Goal: Task Accomplishment & Management: Complete application form

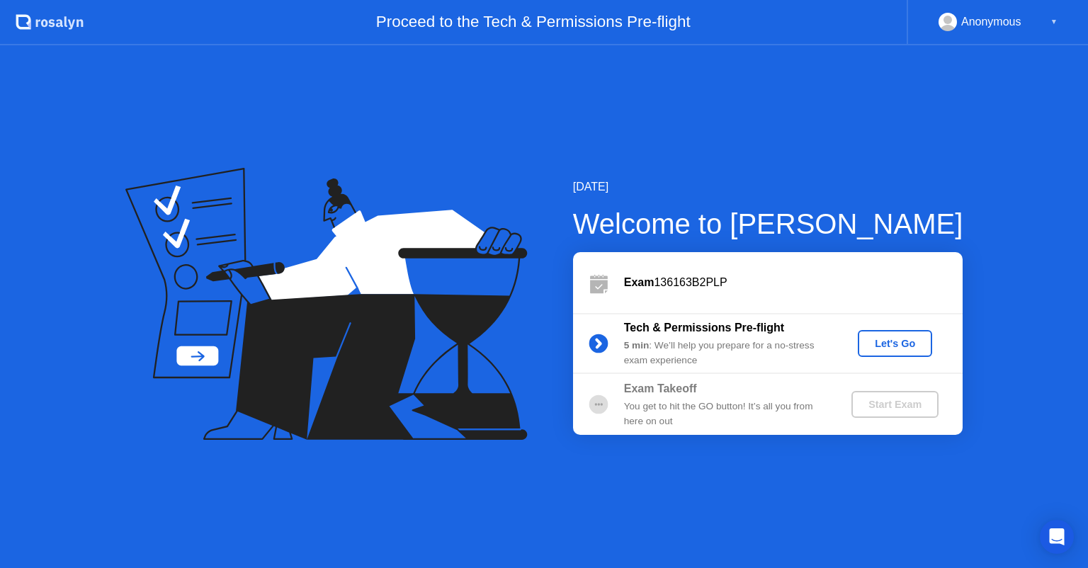
click at [898, 346] on div "Let's Go" at bounding box center [895, 343] width 63 height 11
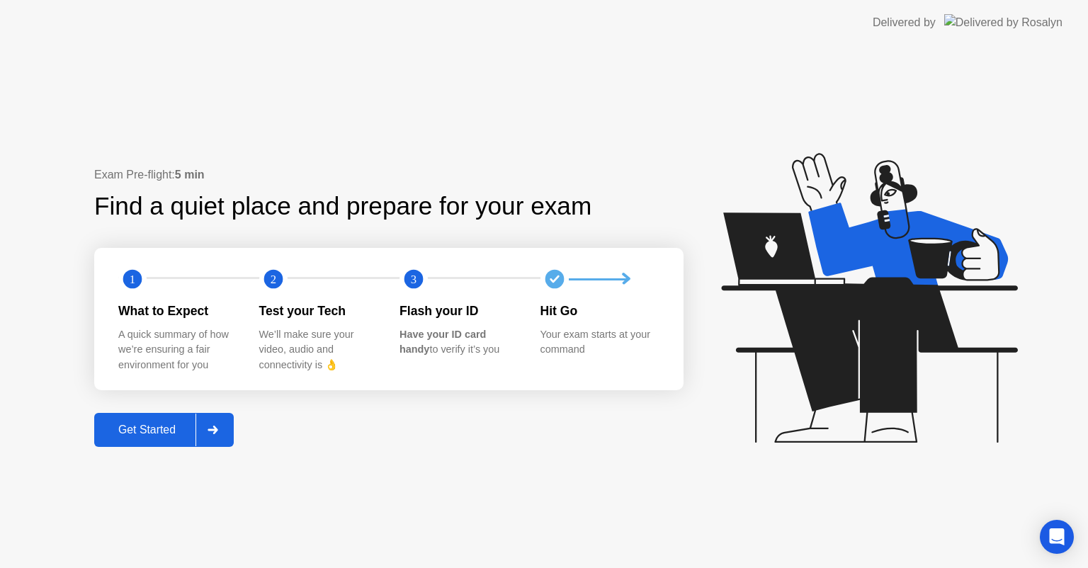
click at [139, 419] on button "Get Started" at bounding box center [164, 430] width 140 height 34
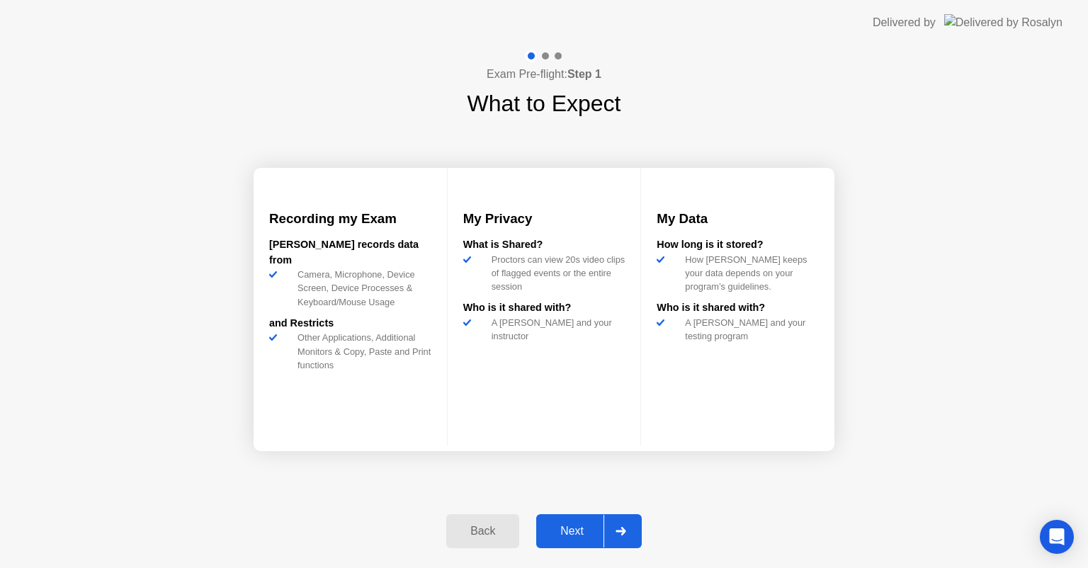
click at [575, 525] on div "Next" at bounding box center [572, 531] width 63 height 13
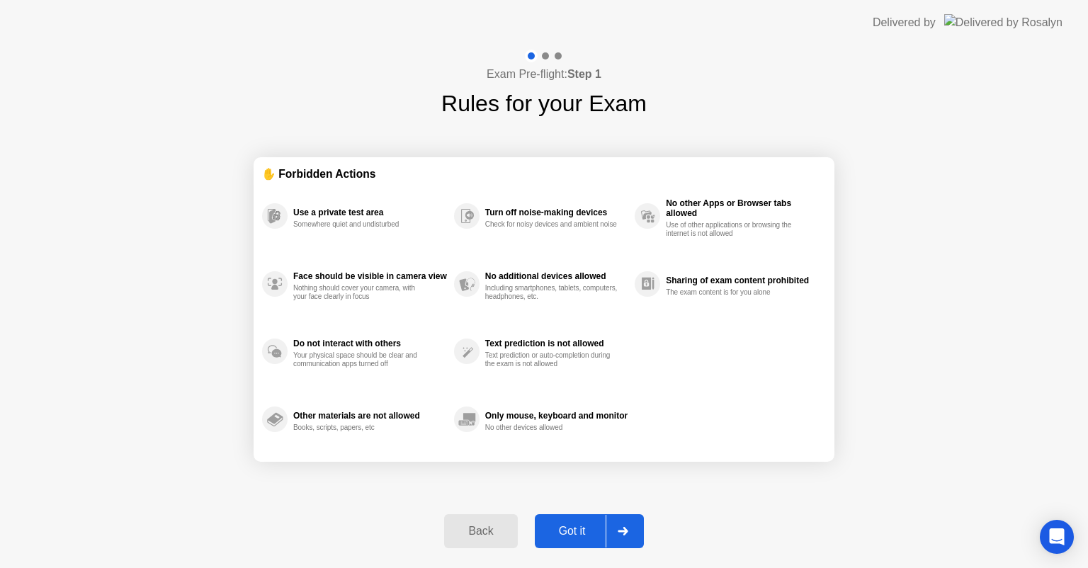
click at [573, 525] on div "Got it" at bounding box center [572, 531] width 67 height 13
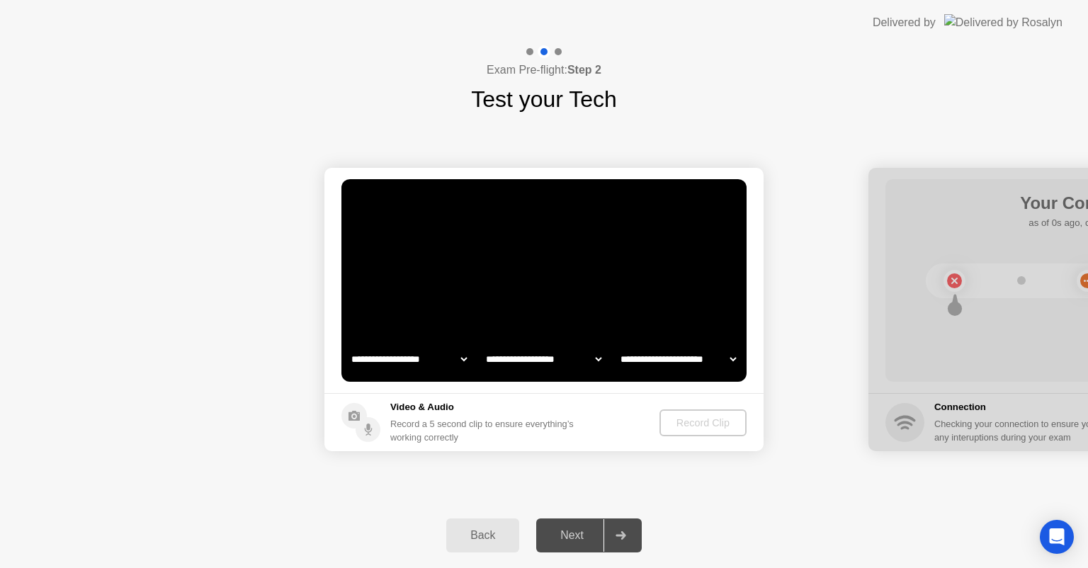
select select "**********"
select select "*******"
click at [574, 533] on div "Next" at bounding box center [572, 535] width 63 height 13
click at [700, 424] on div "Record Clip" at bounding box center [704, 422] width 76 height 11
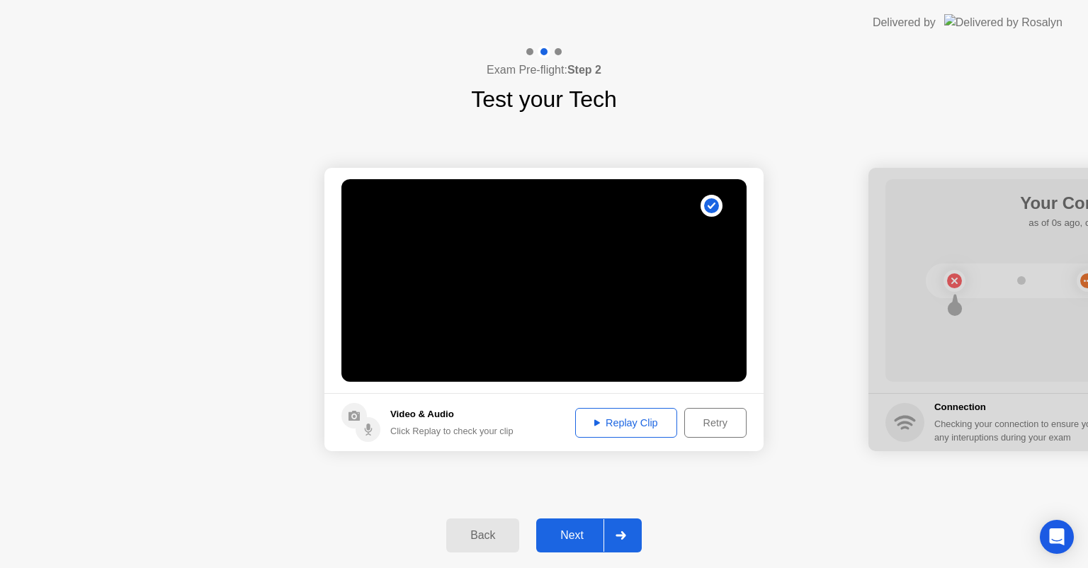
click at [581, 531] on div "Next" at bounding box center [572, 535] width 63 height 13
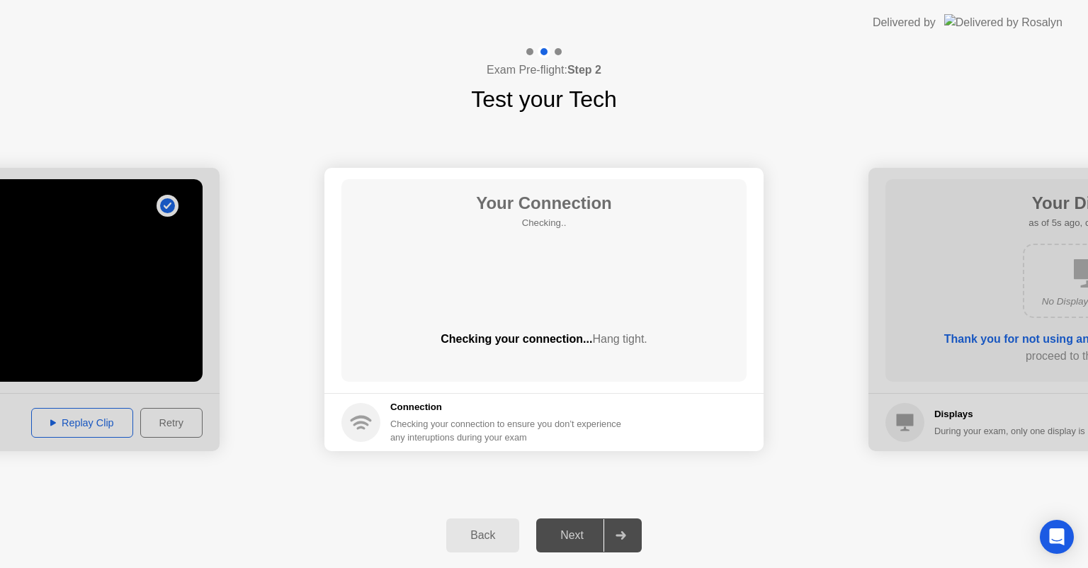
click at [576, 533] on div "Next" at bounding box center [572, 535] width 63 height 13
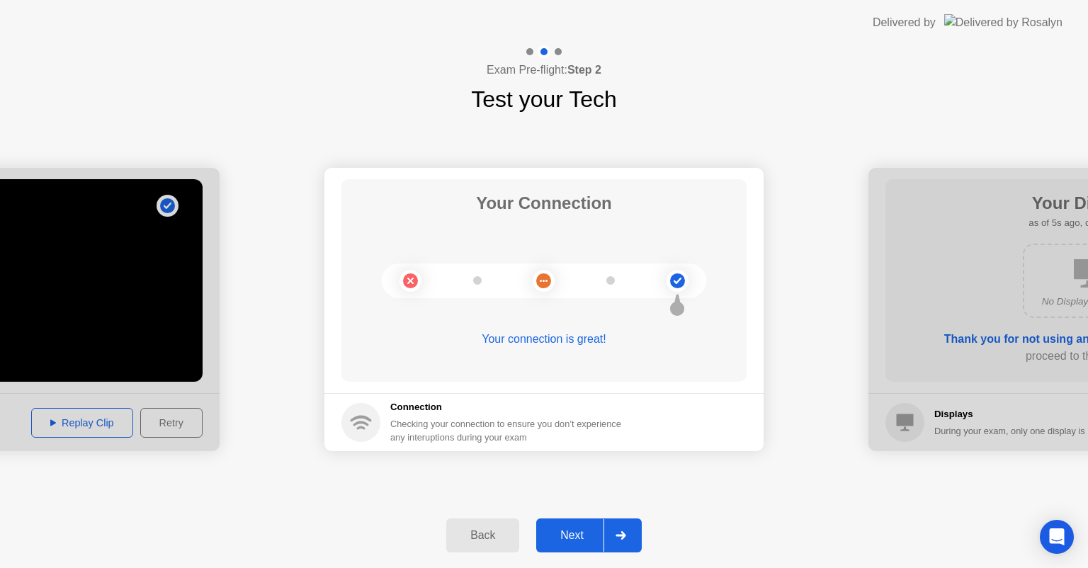
click at [572, 519] on button "Next" at bounding box center [589, 536] width 106 height 34
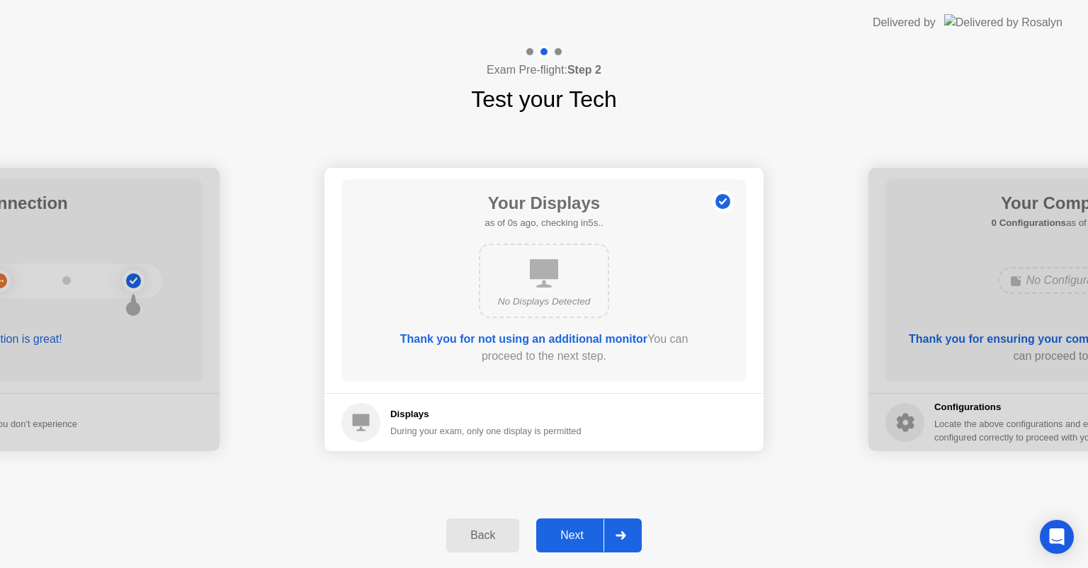
click at [572, 529] on div "Next" at bounding box center [572, 535] width 63 height 13
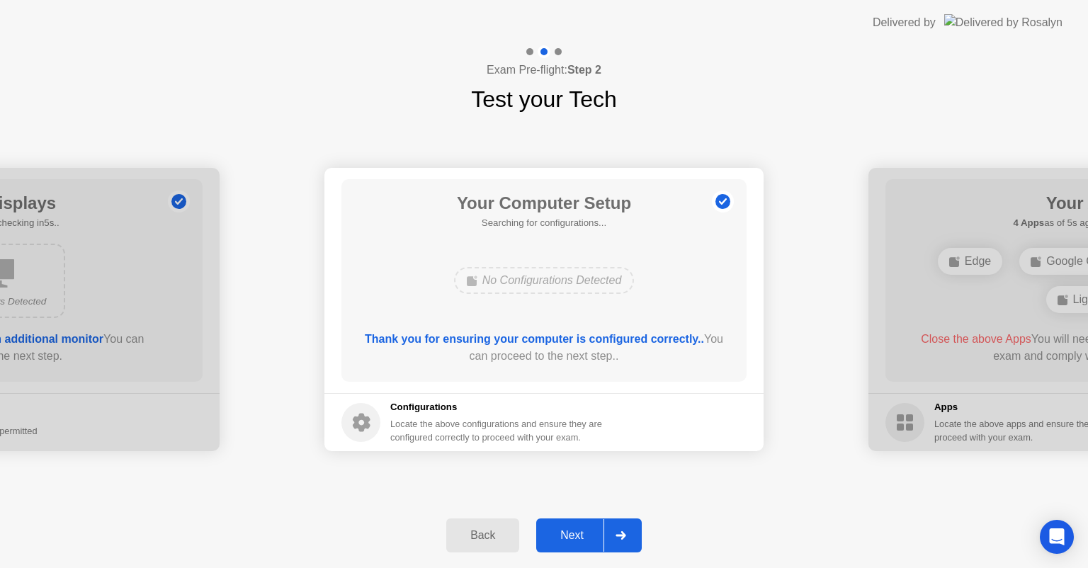
click at [587, 530] on div "Next" at bounding box center [572, 535] width 63 height 13
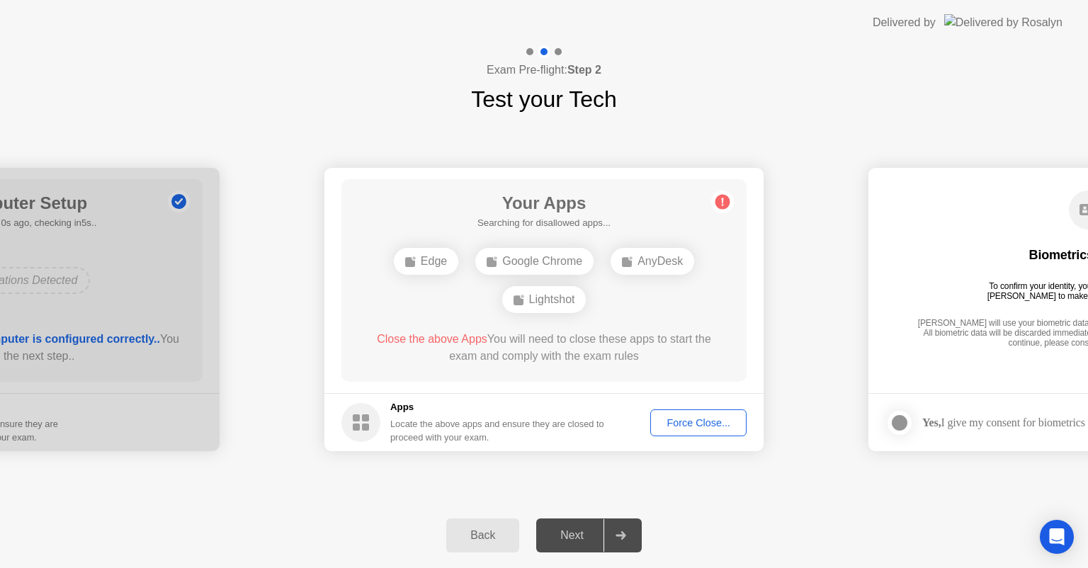
click at [587, 530] on div "Next" at bounding box center [572, 535] width 63 height 13
click at [586, 529] on div "Next" at bounding box center [572, 535] width 63 height 13
click at [541, 259] on div "Google Chrome" at bounding box center [534, 261] width 118 height 27
click at [555, 259] on div "Google Chrome" at bounding box center [534, 261] width 118 height 27
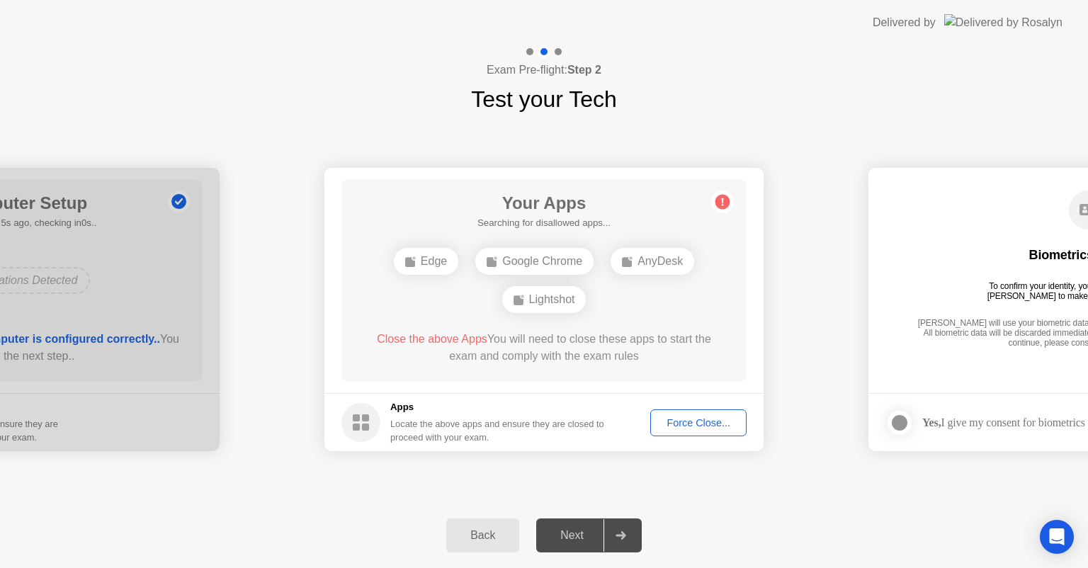
click at [697, 426] on div "Force Close..." at bounding box center [698, 422] width 86 height 11
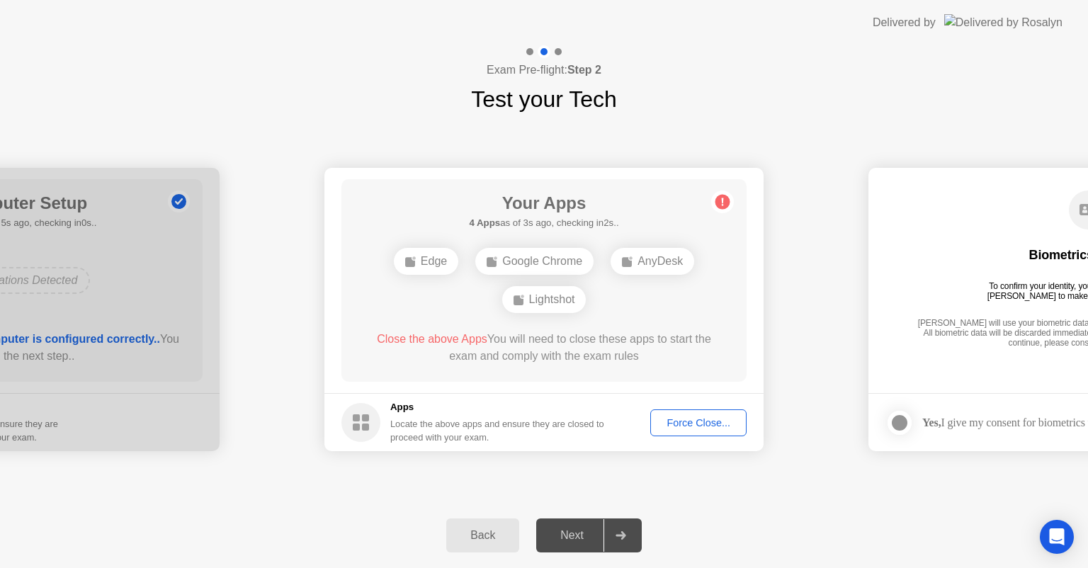
click at [701, 434] on button "Force Close..." at bounding box center [698, 422] width 96 height 27
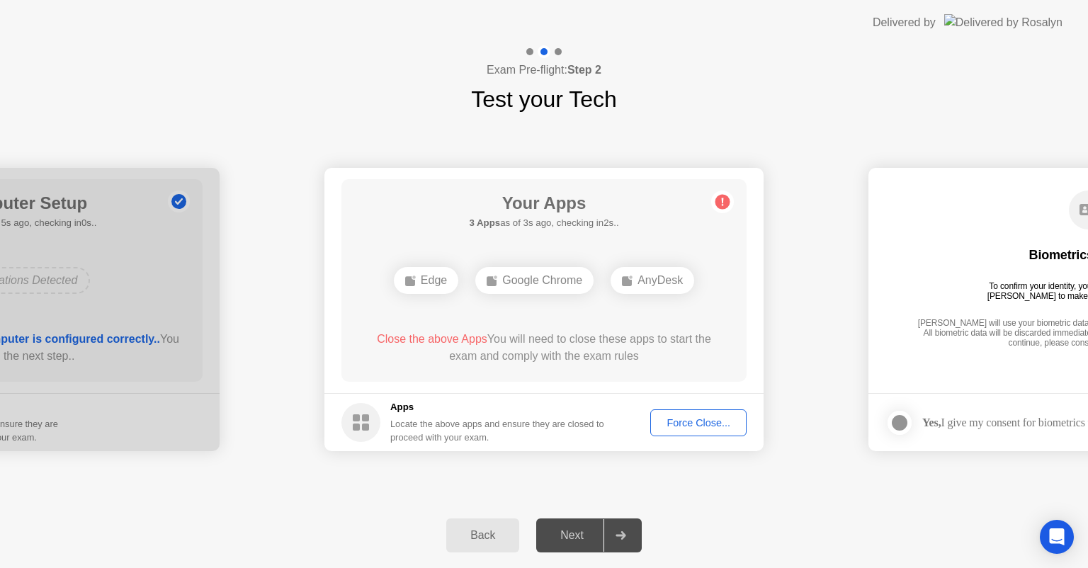
click at [568, 288] on div "Google Chrome" at bounding box center [534, 280] width 118 height 27
click at [689, 431] on button "Force Close..." at bounding box center [698, 422] width 96 height 27
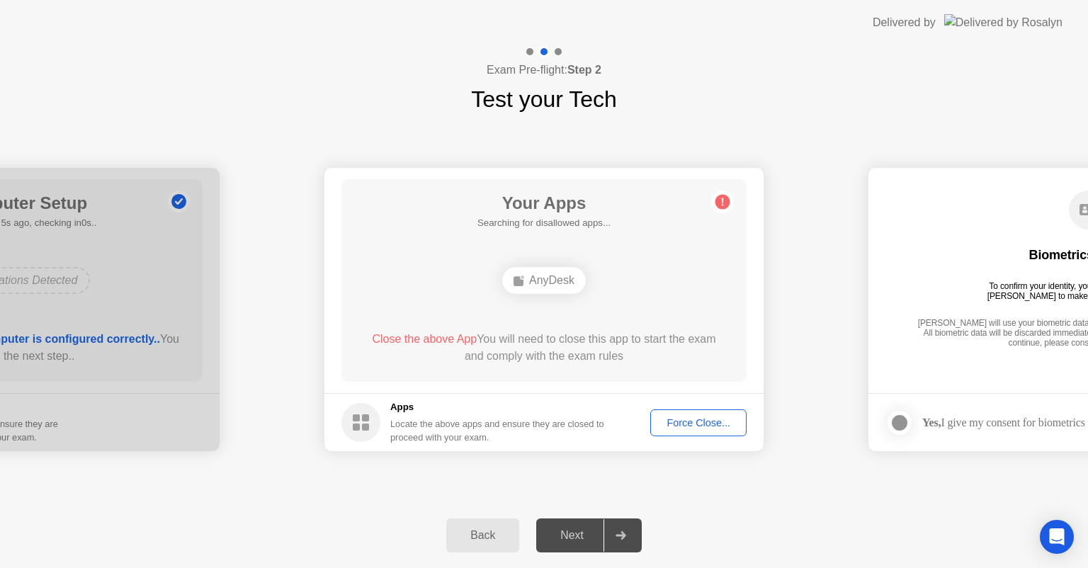
click at [718, 422] on div "Force Close..." at bounding box center [698, 422] width 86 height 11
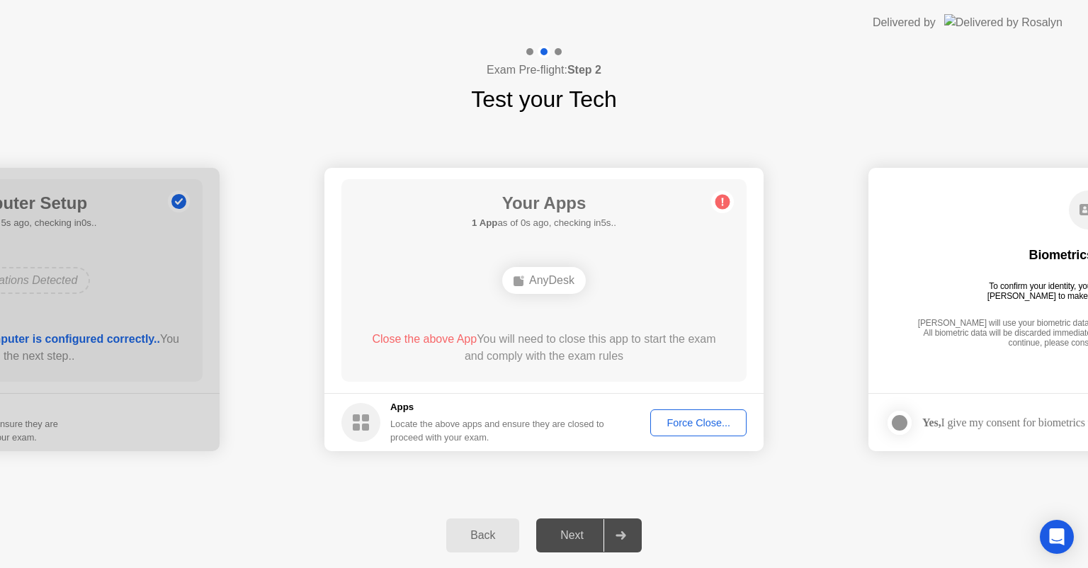
click at [564, 542] on div "Next" at bounding box center [572, 535] width 63 height 13
click at [720, 204] on circle at bounding box center [723, 202] width 15 height 15
click at [431, 341] on span "Close the above App" at bounding box center [424, 339] width 105 height 12
click at [589, 251] on div "Your Apps Searching for disallowed apps... AnyDesk Close the above App You will…" at bounding box center [543, 280] width 405 height 203
click at [548, 198] on h1 "Your Apps" at bounding box center [543, 204] width 133 height 26
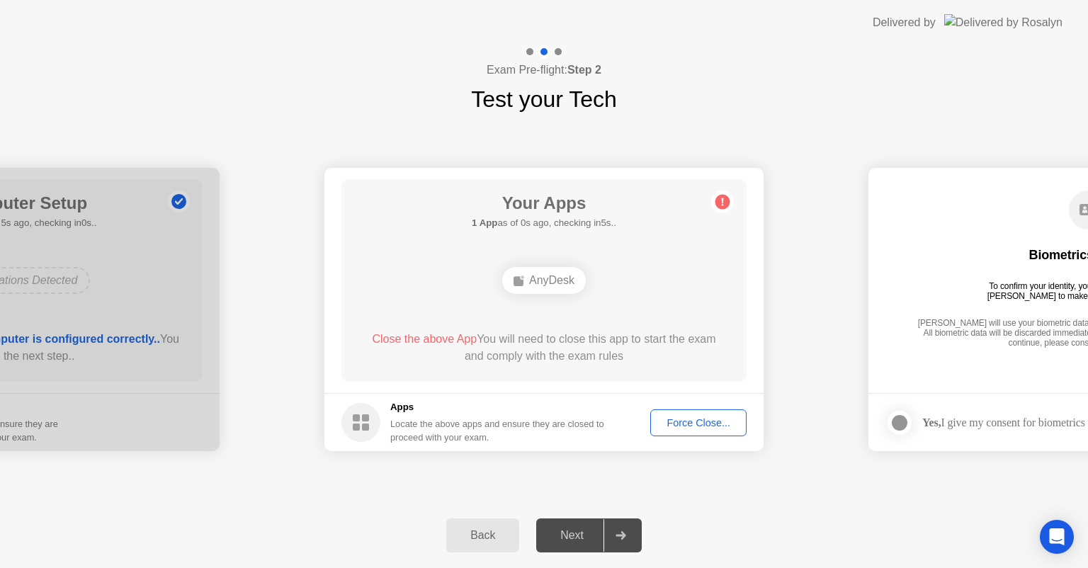
click at [723, 195] on circle at bounding box center [723, 202] width 15 height 15
click at [365, 424] on rect at bounding box center [365, 427] width 7 height 7
click at [427, 397] on footer "Apps Locate the above apps and ensure they are closed to proceed with your exam…" at bounding box center [543, 422] width 439 height 58
click at [570, 533] on div "Next" at bounding box center [572, 535] width 63 height 13
click at [584, 129] on div "**********" at bounding box center [544, 309] width 1088 height 387
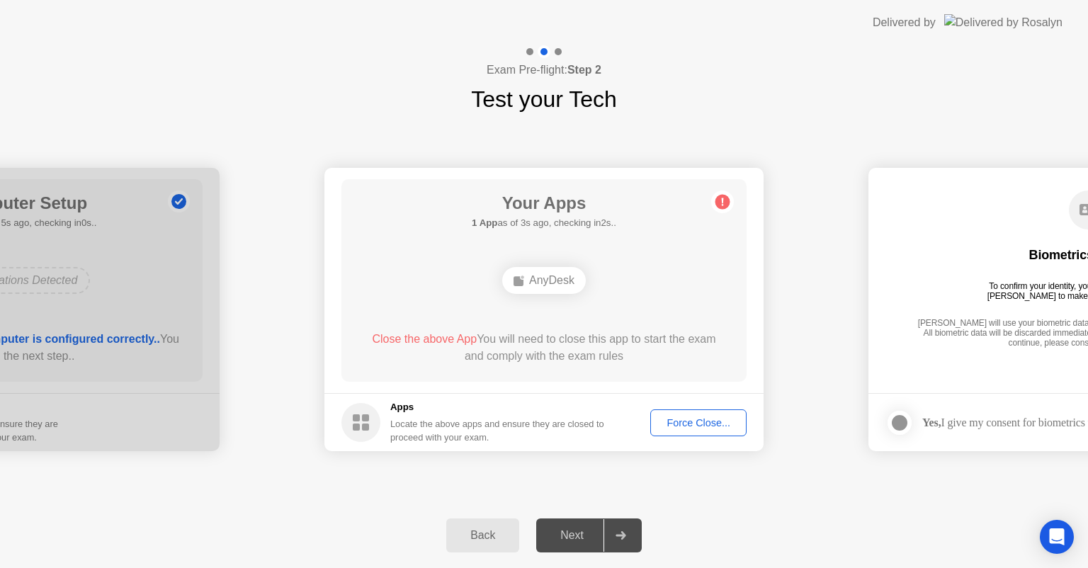
click at [863, 138] on div "**********" at bounding box center [544, 309] width 1088 height 387
click at [992, 348] on div "[PERSON_NAME] will use your biometric data to compare the faces on the provided…" at bounding box center [1088, 334] width 349 height 32
click at [656, 252] on div "Your Apps Searching for disallowed apps... AnyDesk Close the above App You will…" at bounding box center [543, 280] width 405 height 203
click at [556, 43] on header "Delivered by" at bounding box center [544, 22] width 1088 height 45
click at [571, 76] on b "Step 2" at bounding box center [584, 70] width 34 height 12
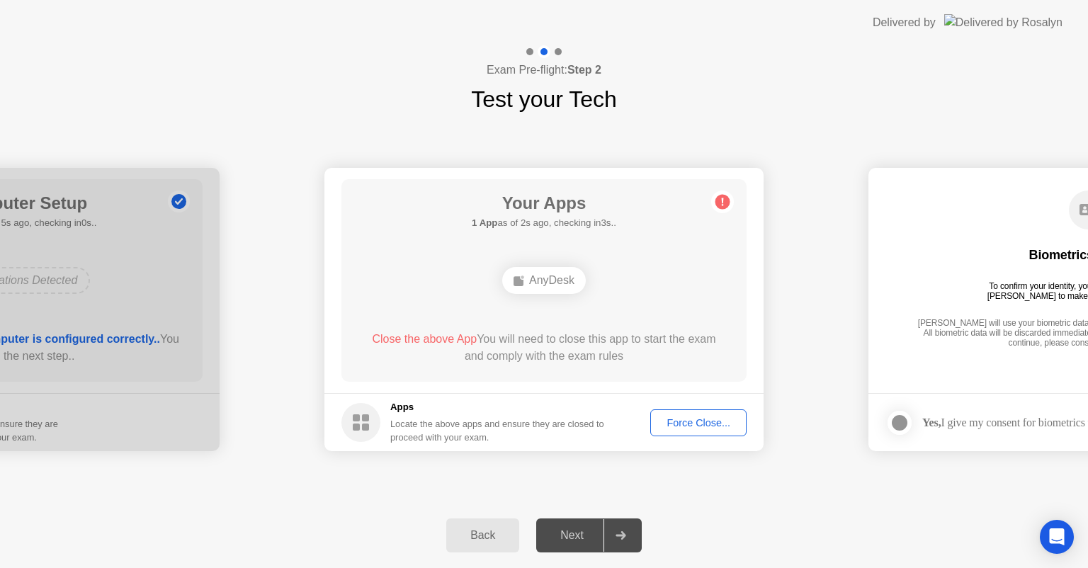
click at [725, 209] on icon at bounding box center [722, 202] width 23 height 23
click at [724, 206] on circle at bounding box center [723, 202] width 15 height 15
click at [724, 204] on circle at bounding box center [723, 202] width 15 height 15
click at [361, 419] on circle at bounding box center [360, 422] width 39 height 39
click at [728, 204] on circle at bounding box center [723, 202] width 15 height 15
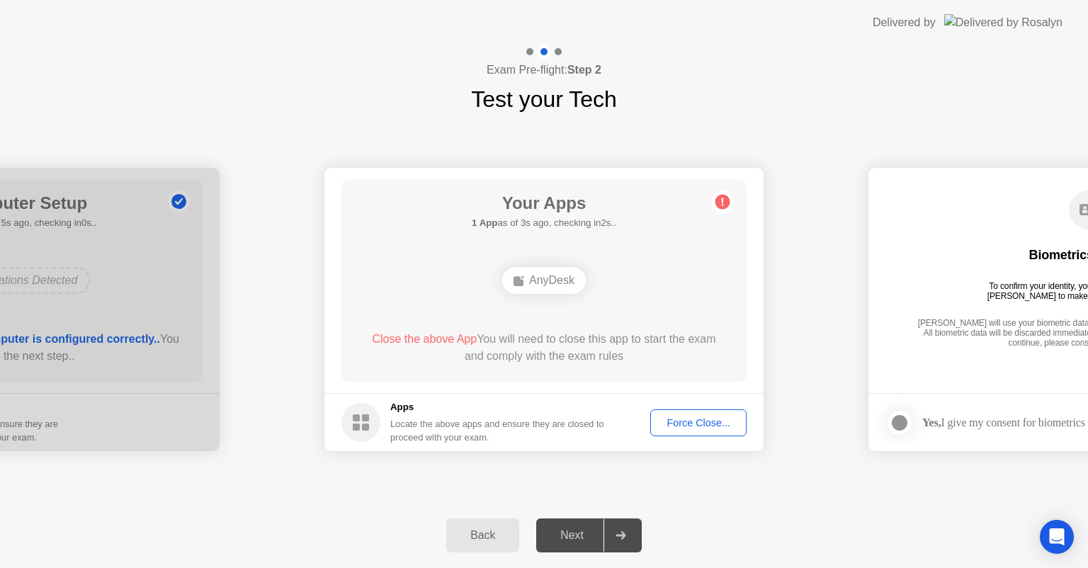
click at [728, 204] on circle at bounding box center [723, 202] width 15 height 15
click at [587, 69] on b "Step 2" at bounding box center [584, 70] width 34 height 12
click at [560, 48] on div at bounding box center [558, 51] width 7 height 7
click at [544, 50] on div at bounding box center [544, 51] width 13 height 13
click at [526, 52] on div at bounding box center [544, 51] width 41 height 13
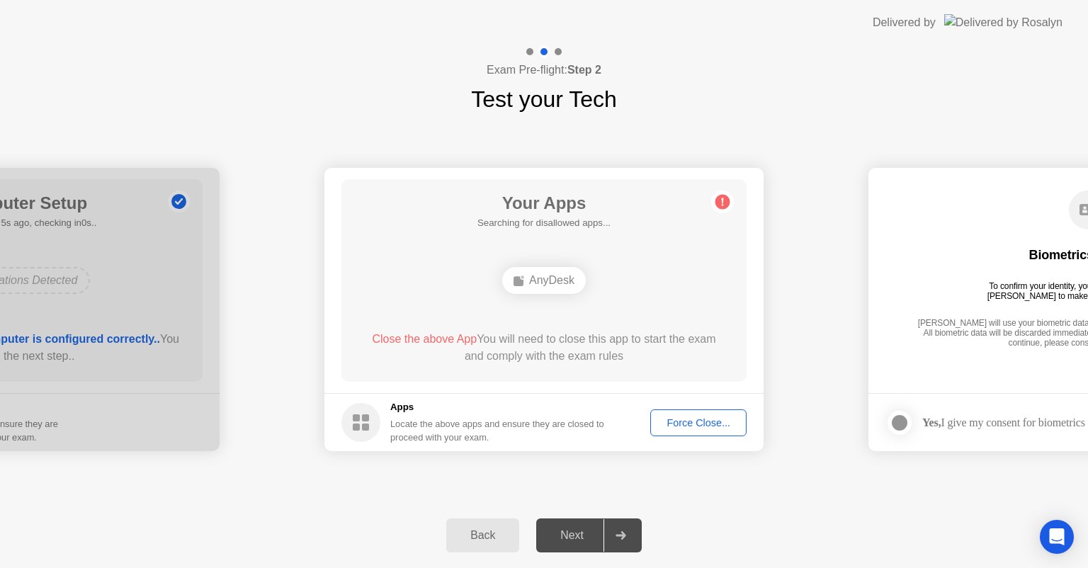
click at [526, 52] on div at bounding box center [544, 51] width 41 height 13
click at [686, 428] on div "Force Close..." at bounding box center [698, 422] width 86 height 11
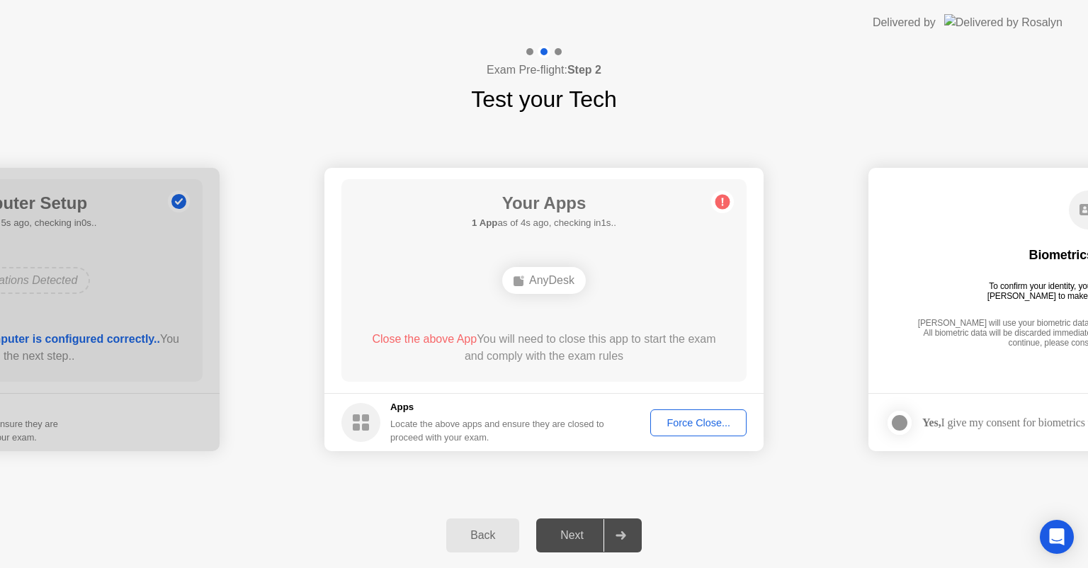
click at [674, 419] on div "Force Close..." at bounding box center [698, 422] width 86 height 11
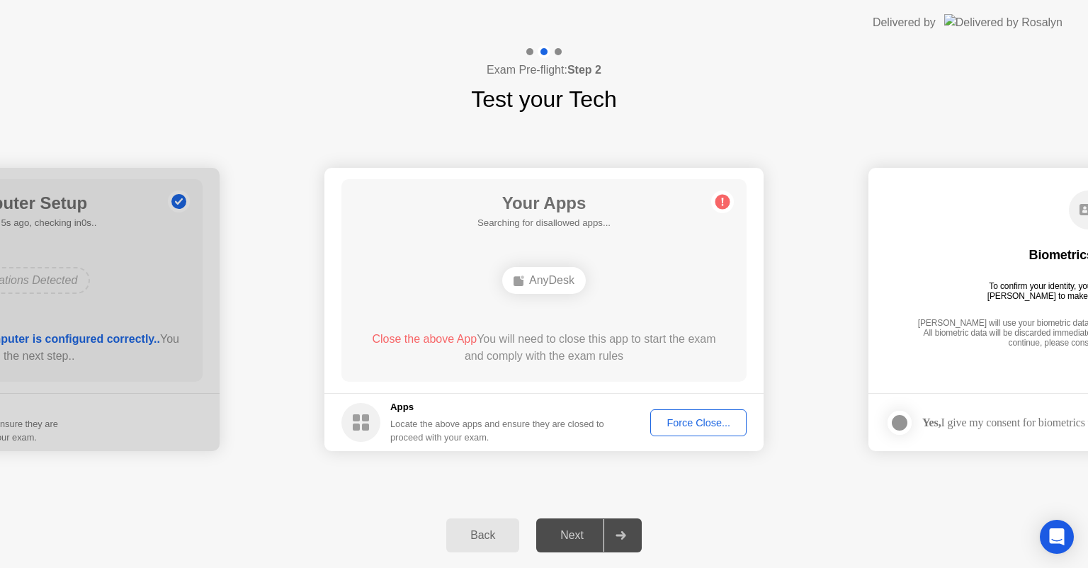
click at [663, 308] on div "Your Apps Searching for disallowed apps... AnyDesk Close the above App You will…" at bounding box center [543, 280] width 405 height 203
drag, startPoint x: 442, startPoint y: 408, endPoint x: 413, endPoint y: 411, distance: 29.2
click at [441, 408] on h5 "Apps" at bounding box center [497, 407] width 215 height 14
drag, startPoint x: 413, startPoint y: 411, endPoint x: 400, endPoint y: 413, distance: 13.6
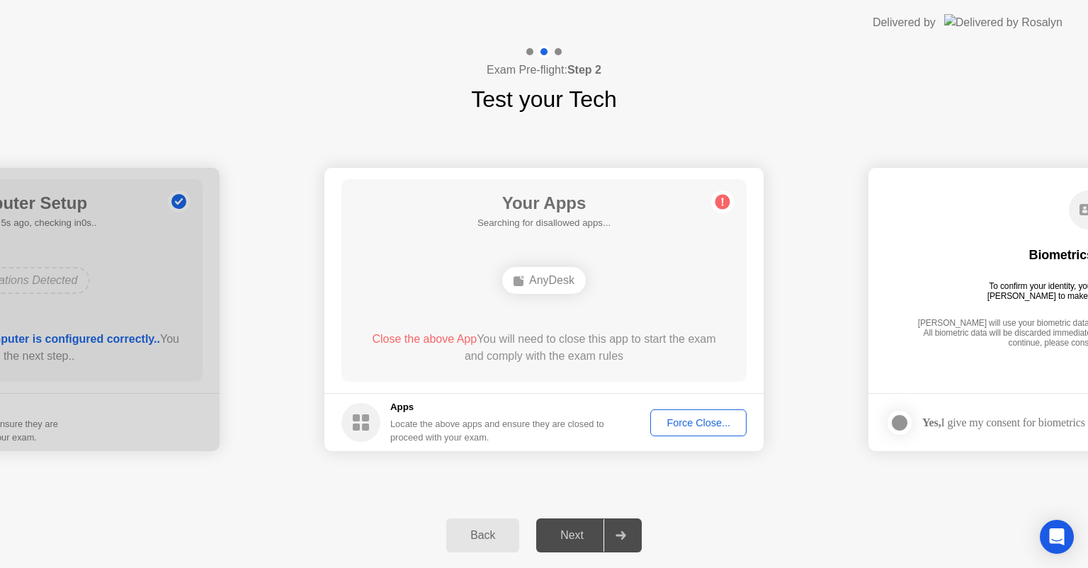
click at [405, 413] on h5 "Apps" at bounding box center [497, 407] width 215 height 14
click at [400, 413] on h5 "Apps" at bounding box center [497, 407] width 215 height 14
click at [572, 541] on div "Next" at bounding box center [572, 535] width 63 height 13
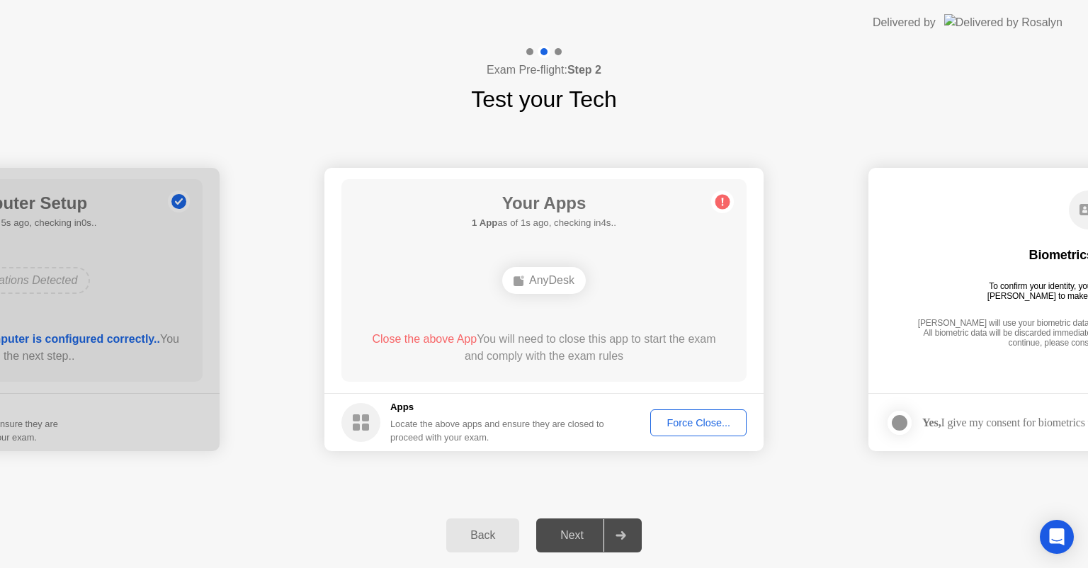
click at [572, 541] on div "Next" at bounding box center [572, 535] width 63 height 13
click at [479, 531] on div "Back" at bounding box center [483, 535] width 64 height 13
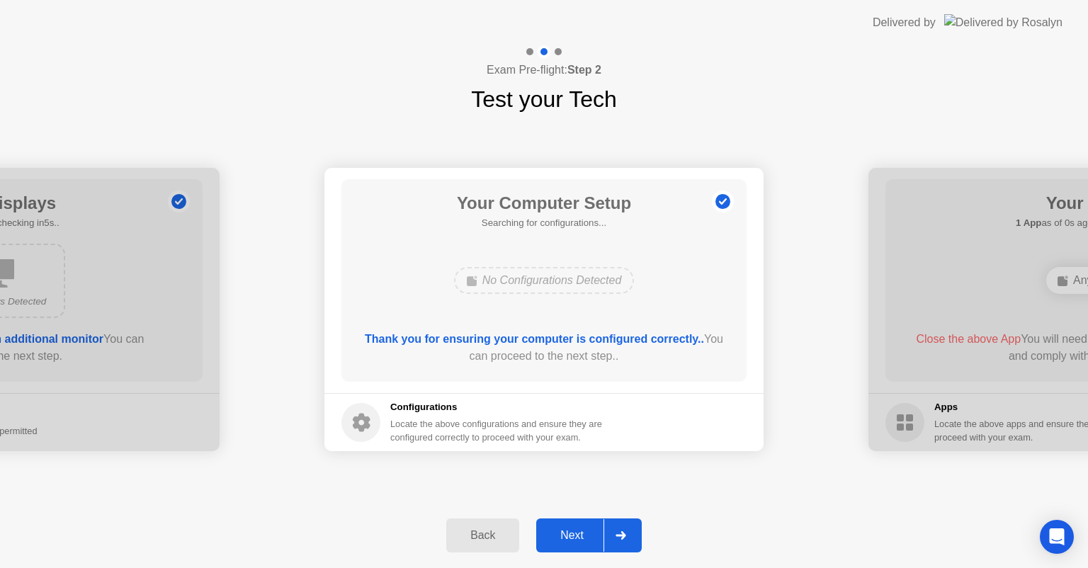
click at [595, 535] on div "Next" at bounding box center [572, 535] width 63 height 13
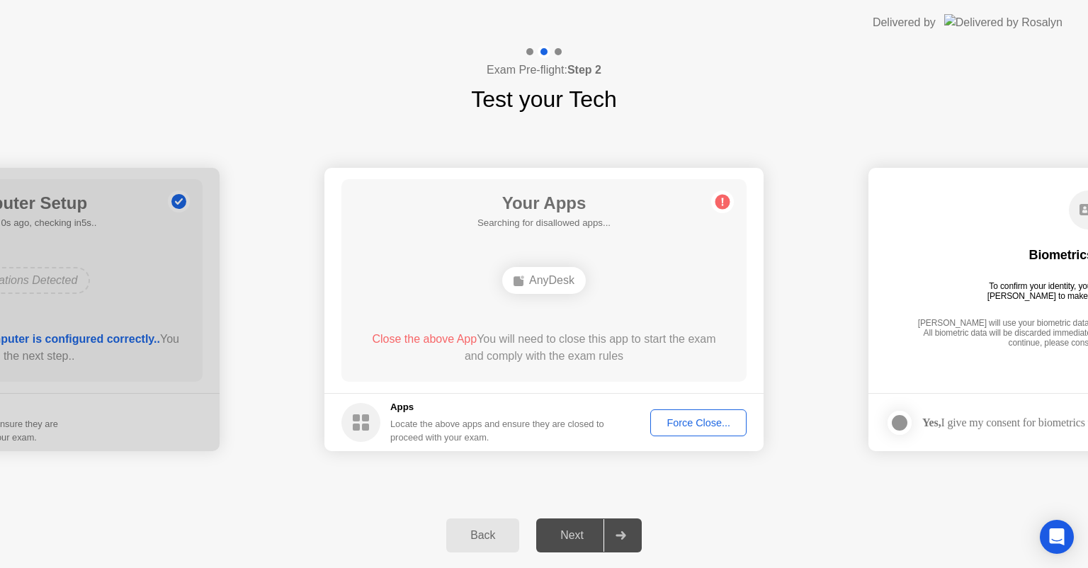
click at [595, 535] on div "Next" at bounding box center [572, 535] width 63 height 13
click at [925, 417] on strong "Yes," at bounding box center [931, 423] width 18 height 12
click at [558, 56] on div at bounding box center [544, 51] width 41 height 13
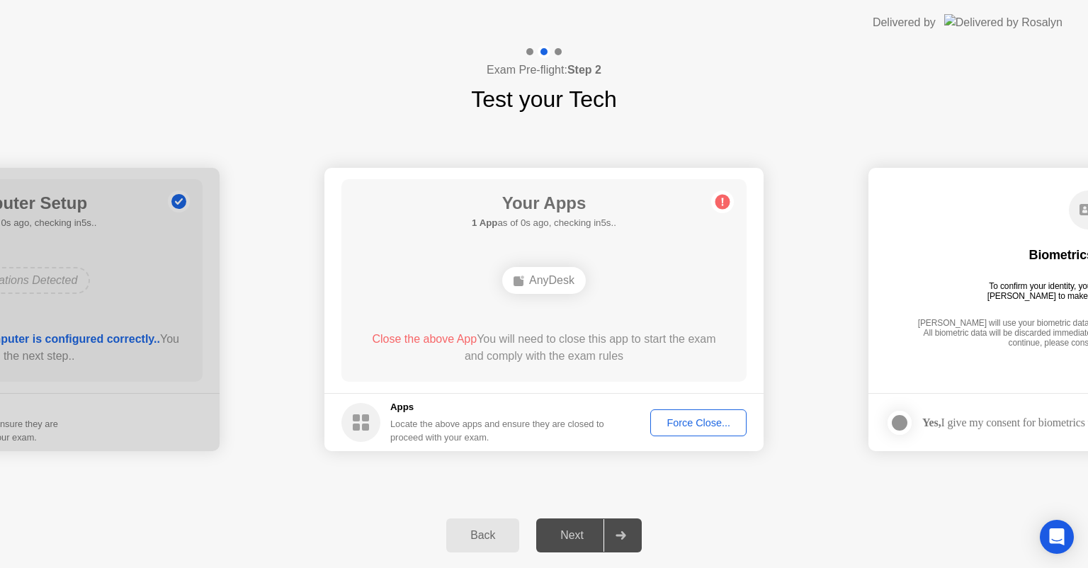
click at [558, 56] on div at bounding box center [544, 51] width 41 height 13
click at [550, 531] on div "Next" at bounding box center [572, 535] width 63 height 13
click at [662, 423] on div "Force Close..." at bounding box center [698, 422] width 86 height 11
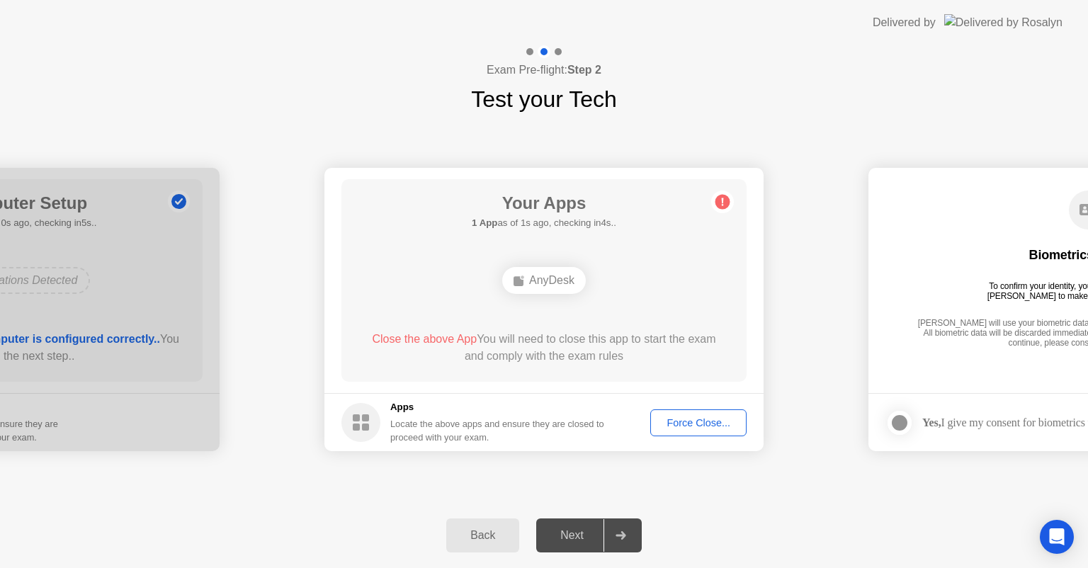
click at [565, 529] on div "Next" at bounding box center [572, 535] width 63 height 13
click at [728, 198] on icon at bounding box center [722, 202] width 23 height 23
click at [723, 201] on circle at bounding box center [723, 202] width 15 height 15
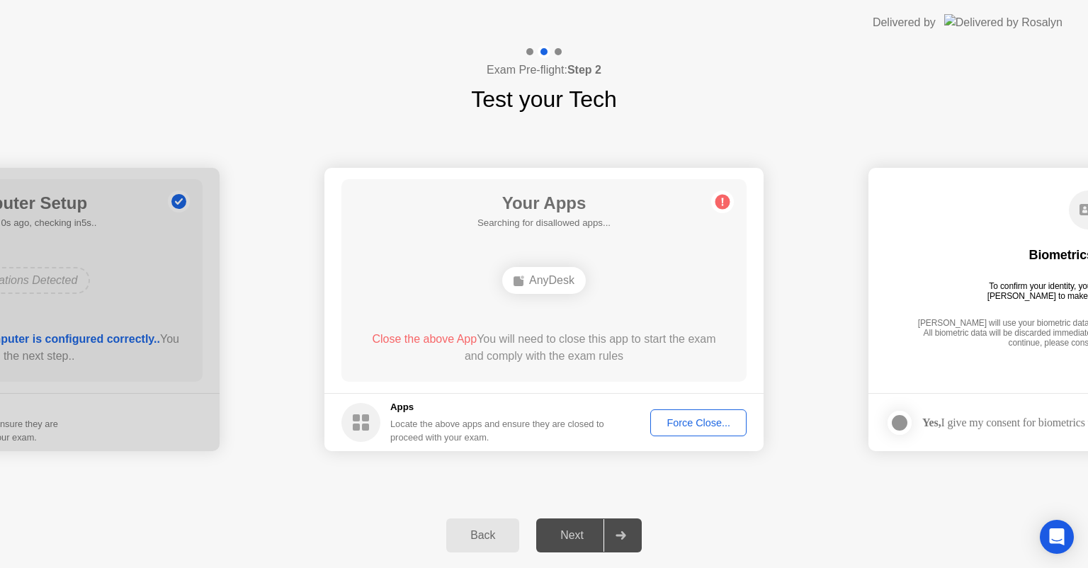
click at [723, 201] on circle at bounding box center [723, 202] width 15 height 15
click at [375, 429] on circle at bounding box center [360, 422] width 39 height 39
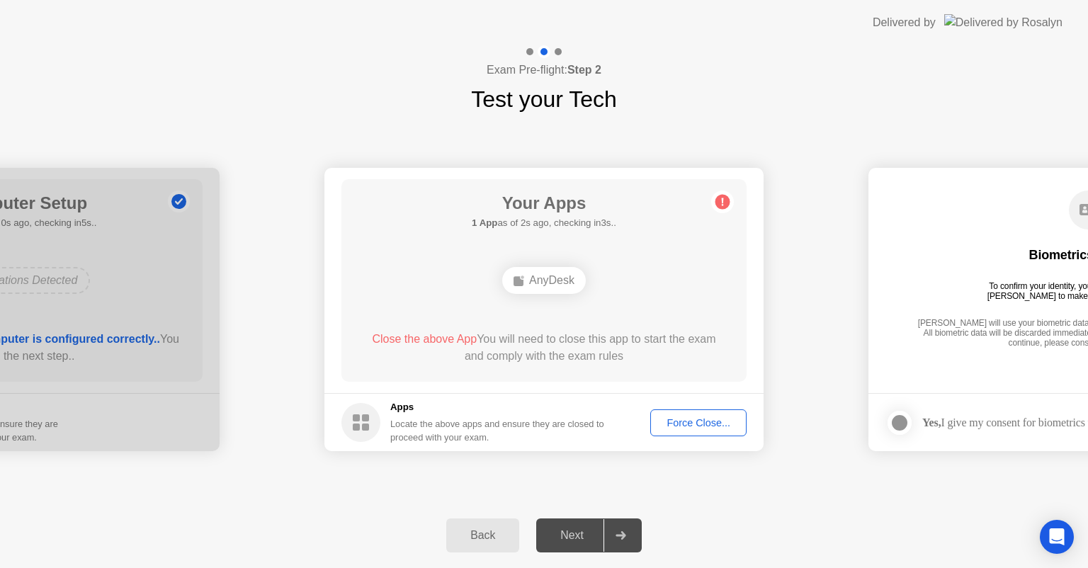
click at [374, 428] on circle at bounding box center [360, 422] width 39 height 39
drag, startPoint x: 465, startPoint y: 426, endPoint x: 585, endPoint y: 439, distance: 120.4
click at [479, 426] on div "Locate the above apps and ensure they are closed to proceed with your exam." at bounding box center [497, 430] width 215 height 27
click at [544, 280] on div "AnyDesk" at bounding box center [544, 280] width 84 height 27
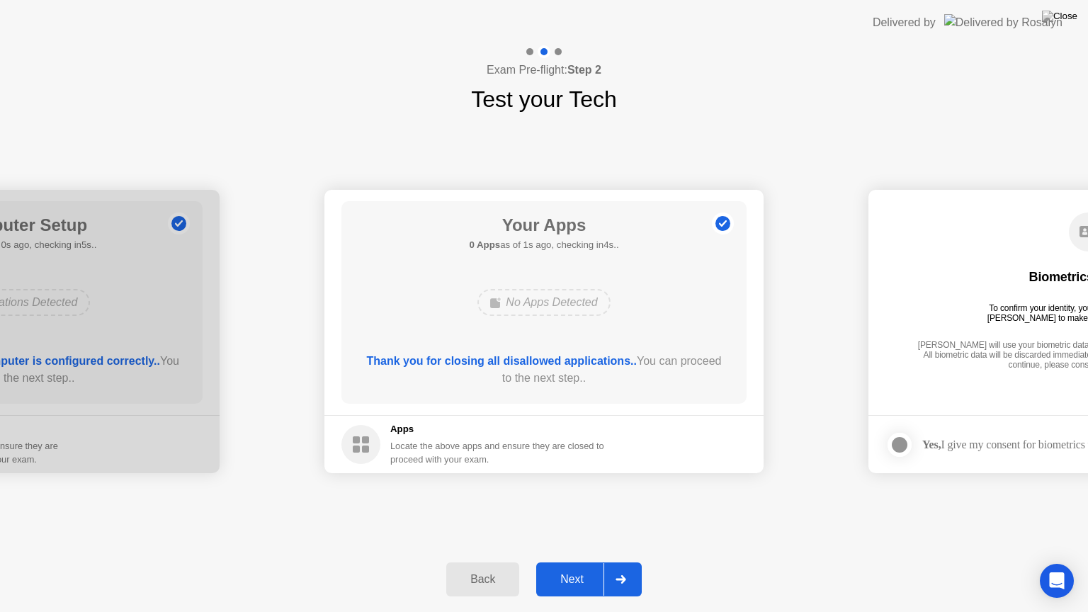
click at [567, 567] on div "Next" at bounding box center [572, 579] width 63 height 13
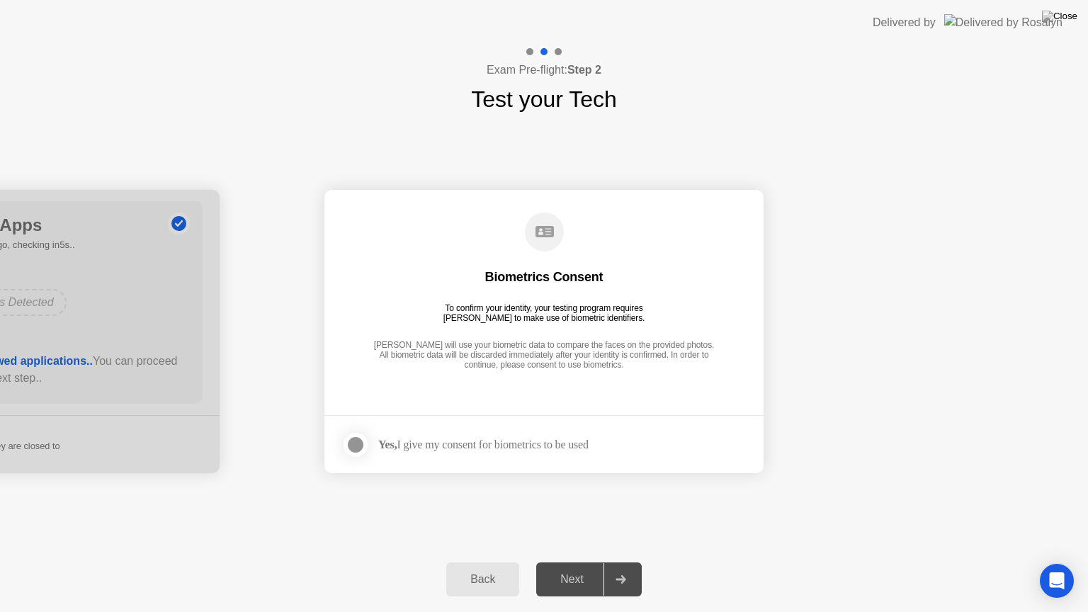
click at [356, 450] on div at bounding box center [355, 444] width 17 height 17
click at [587, 567] on div "Next" at bounding box center [572, 579] width 63 height 13
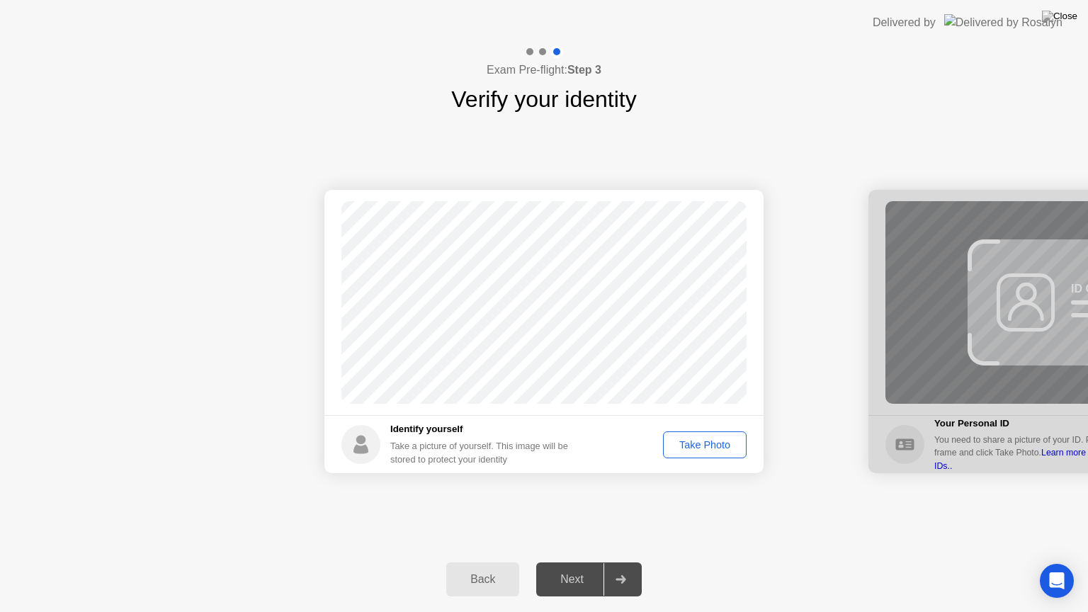
click at [708, 443] on div "Take Photo" at bounding box center [705, 444] width 74 height 11
click at [574, 567] on div "Next" at bounding box center [572, 579] width 63 height 13
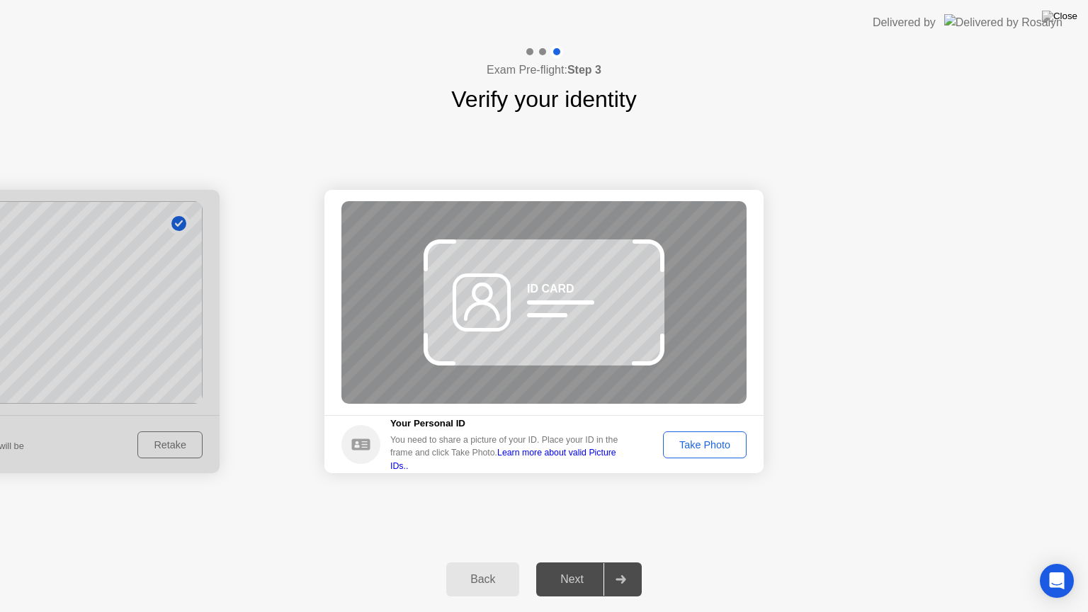
click at [487, 567] on div "Back" at bounding box center [483, 579] width 64 height 13
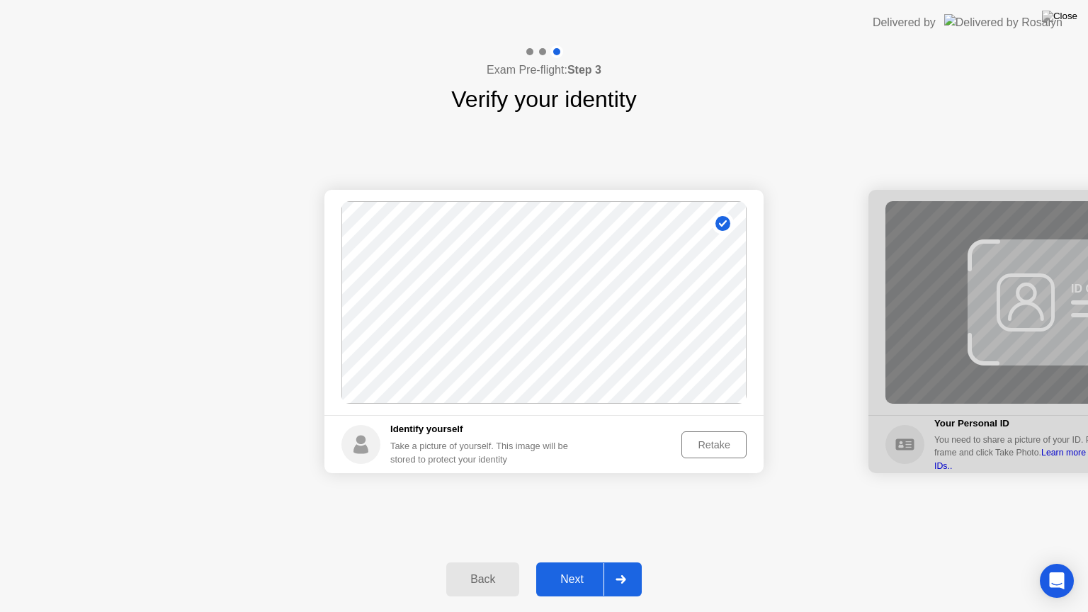
click at [706, 444] on div "Retake" at bounding box center [713, 444] width 55 height 11
click at [581, 567] on div "Next" at bounding box center [572, 579] width 63 height 13
click at [701, 446] on div "Take Photo" at bounding box center [705, 444] width 74 height 11
click at [594, 567] on div "Next" at bounding box center [572, 579] width 63 height 13
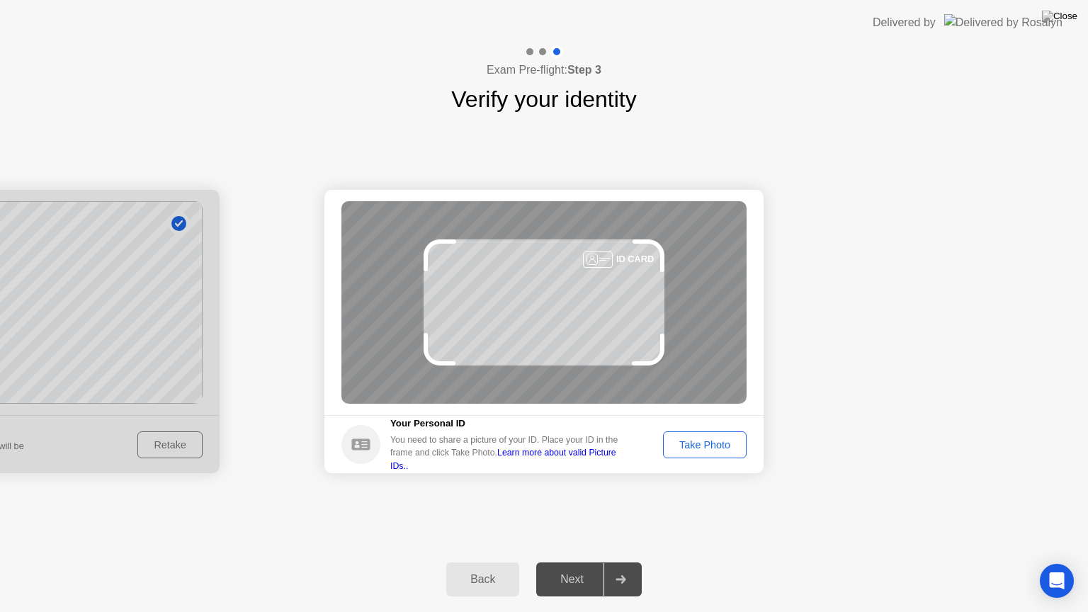
click at [703, 450] on div "Take Photo" at bounding box center [705, 444] width 74 height 11
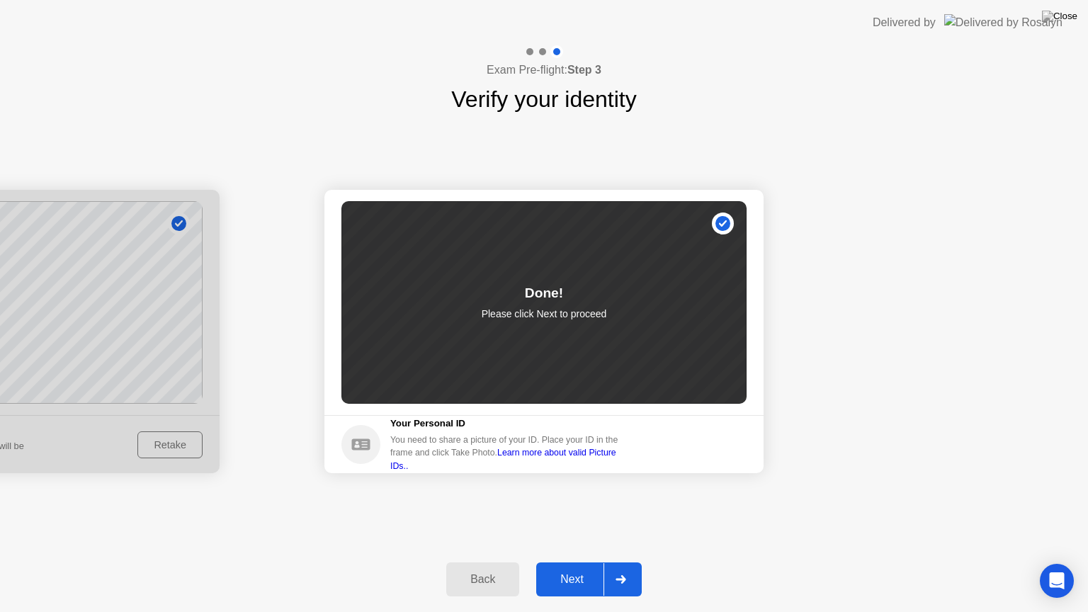
click at [564, 567] on div "Next" at bounding box center [572, 579] width 63 height 13
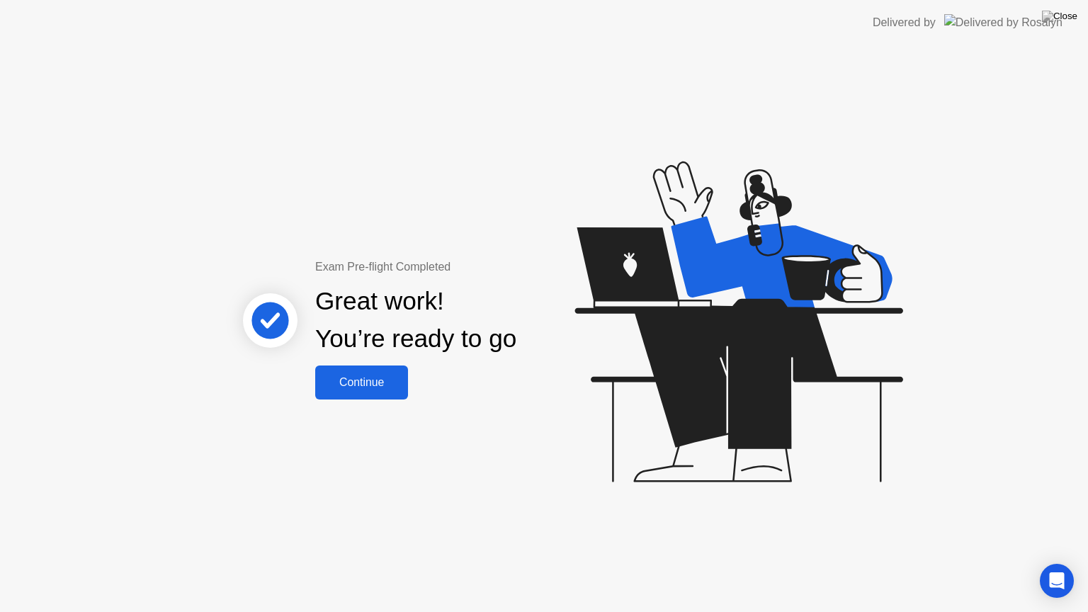
click at [366, 393] on button "Continue" at bounding box center [361, 383] width 93 height 34
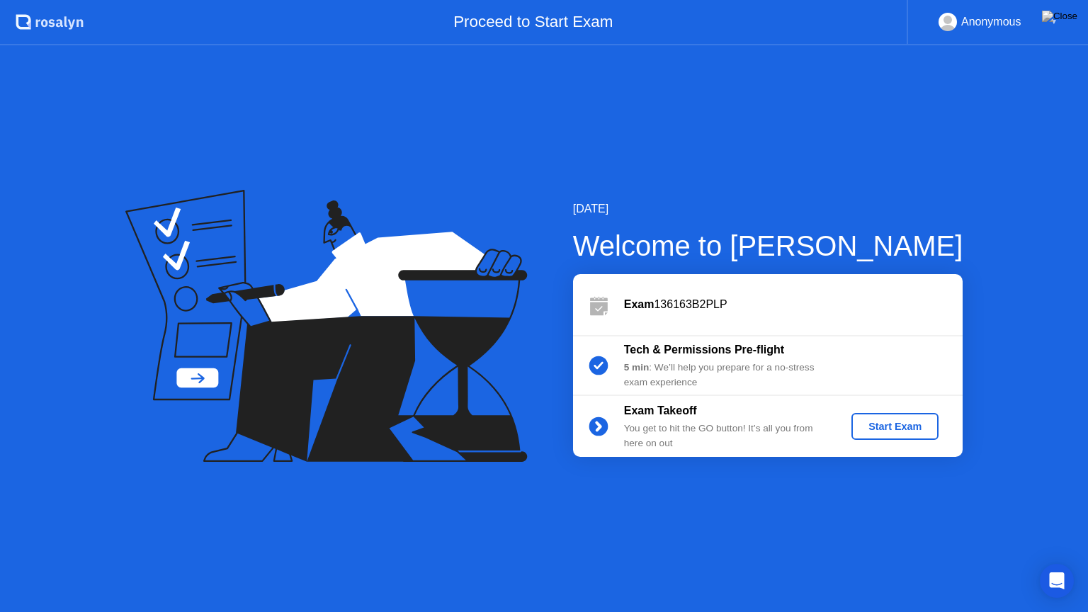
click at [902, 430] on div "Start Exam" at bounding box center [895, 426] width 76 height 11
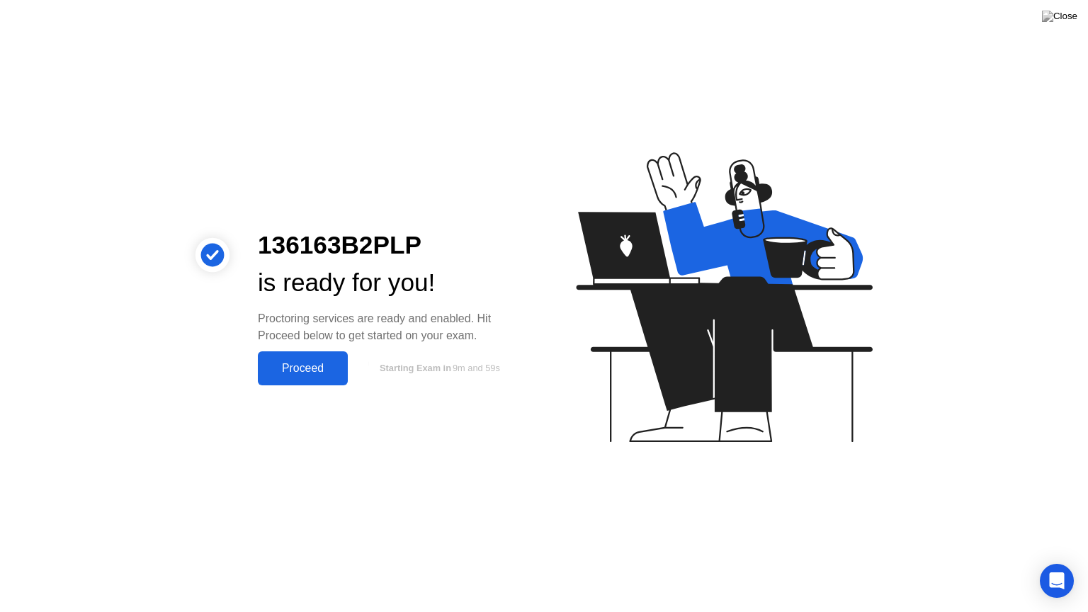
click at [306, 371] on div "Proceed" at bounding box center [302, 368] width 81 height 13
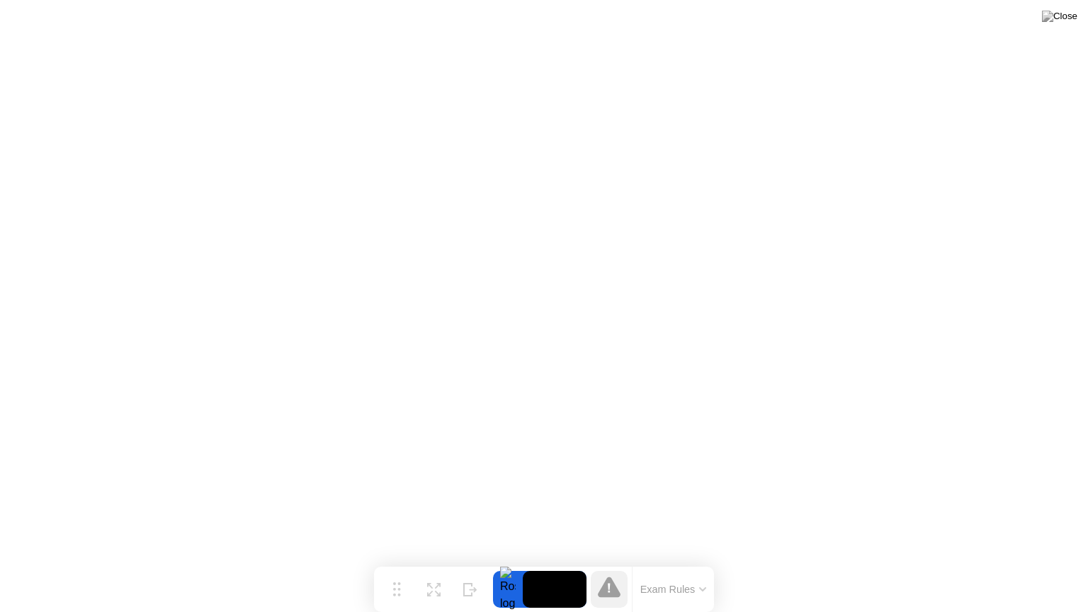
click at [660, 567] on button "Exam Rules" at bounding box center [673, 589] width 75 height 13
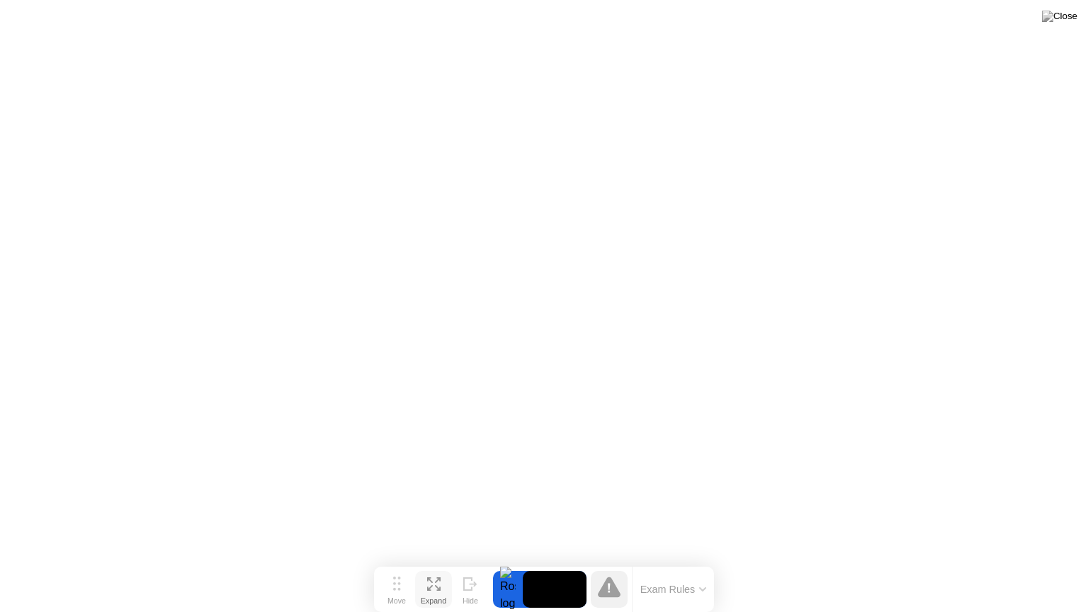
click at [430, 567] on icon at bounding box center [433, 583] width 13 height 13
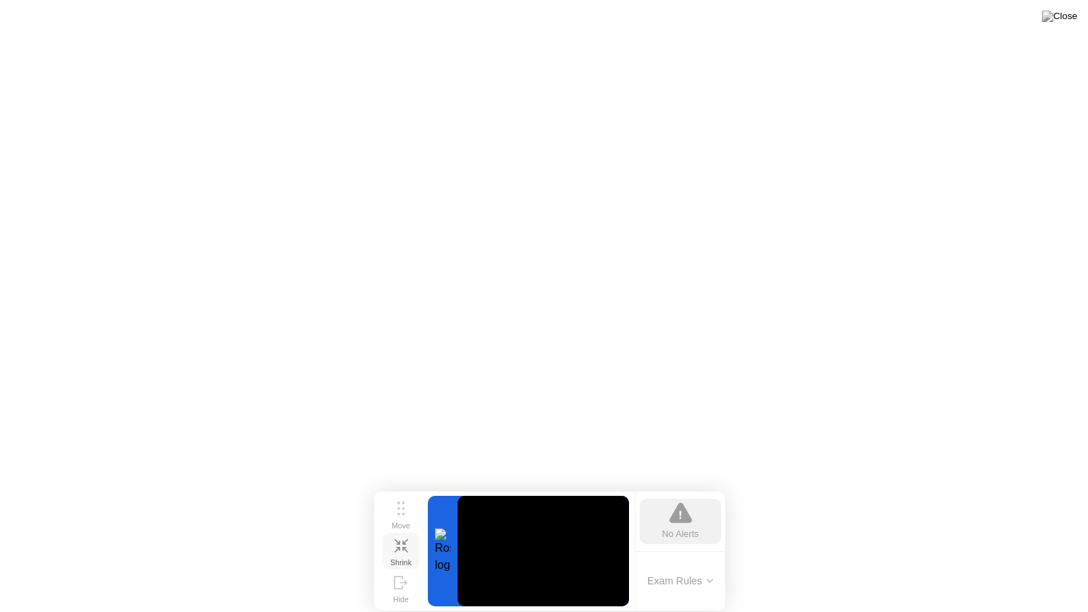
click at [708, 567] on button "Exam Rules" at bounding box center [680, 581] width 75 height 13
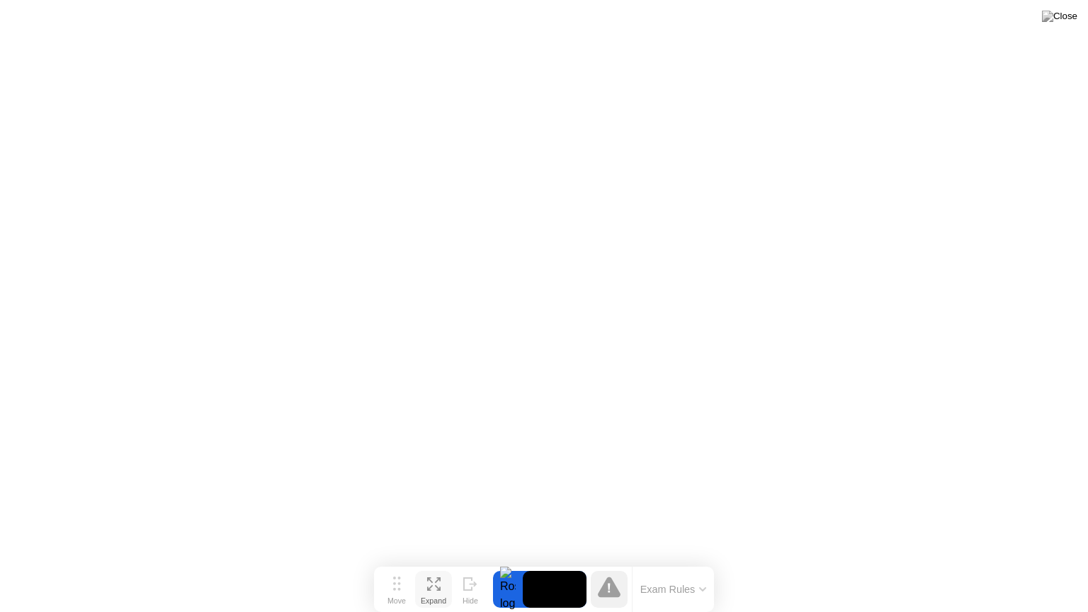
click at [506, 567] on div at bounding box center [508, 589] width 30 height 37
click at [475, 567] on div "Hide" at bounding box center [471, 601] width 16 height 9
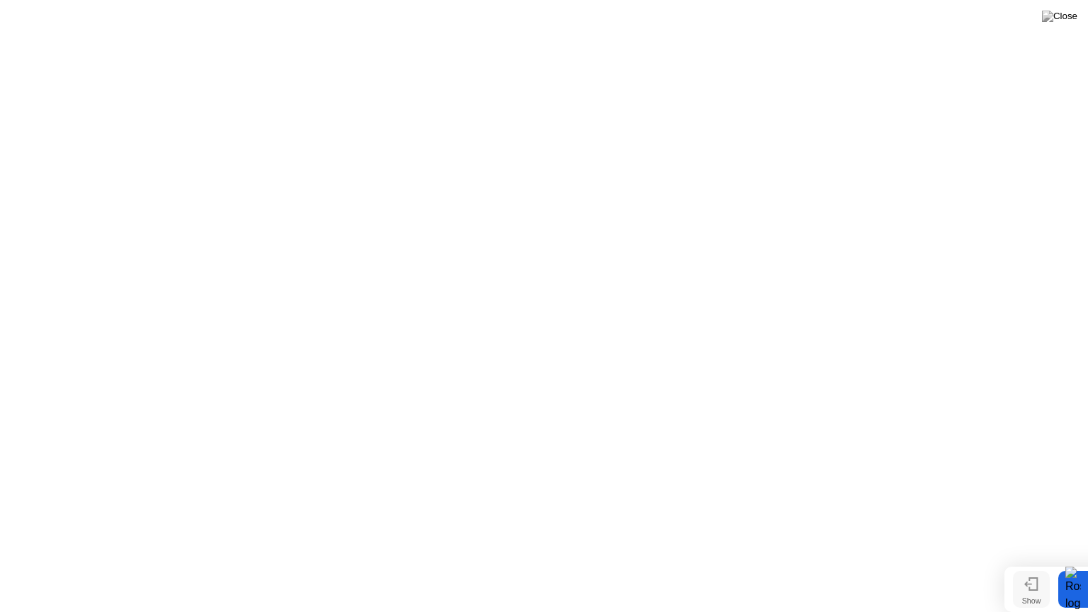
click at [1037, 567] on div "Show" at bounding box center [1031, 601] width 19 height 9
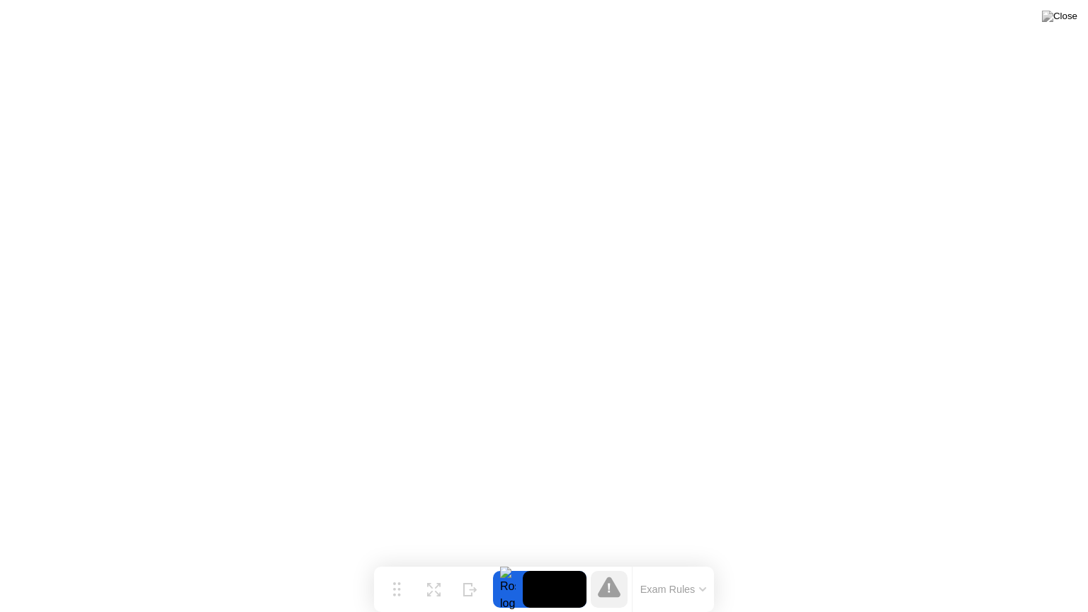
click at [694, 567] on button "Exam Rules" at bounding box center [673, 589] width 75 height 13
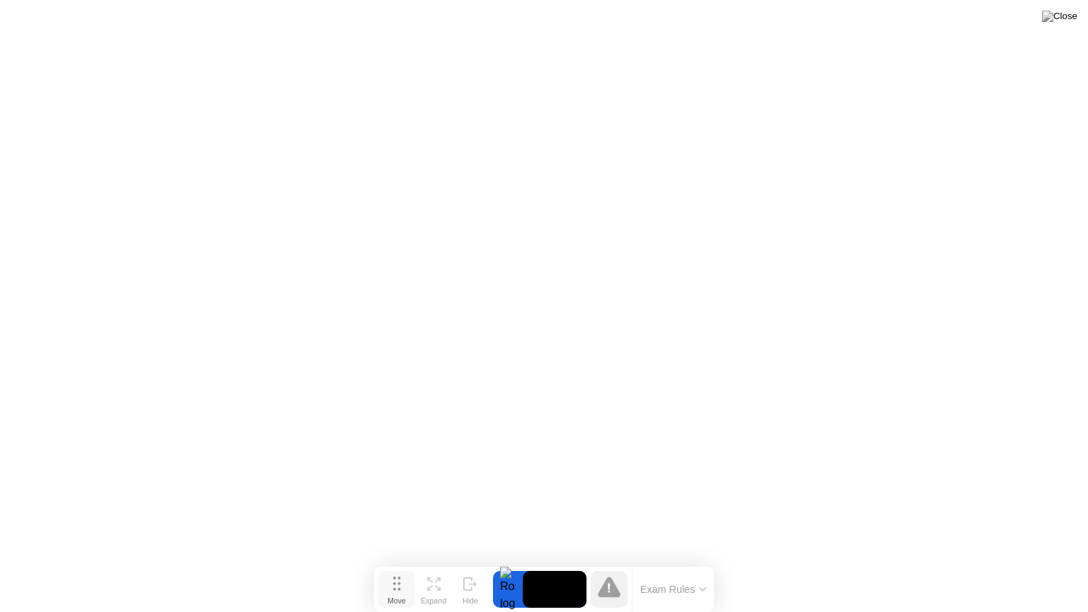
click at [390, 567] on button "Move" at bounding box center [396, 589] width 37 height 37
click at [510, 567] on div at bounding box center [508, 589] width 30 height 37
click at [547, 567] on video at bounding box center [555, 589] width 64 height 37
click at [614, 567] on icon at bounding box center [609, 587] width 23 height 21
click at [506, 567] on div at bounding box center [508, 589] width 30 height 37
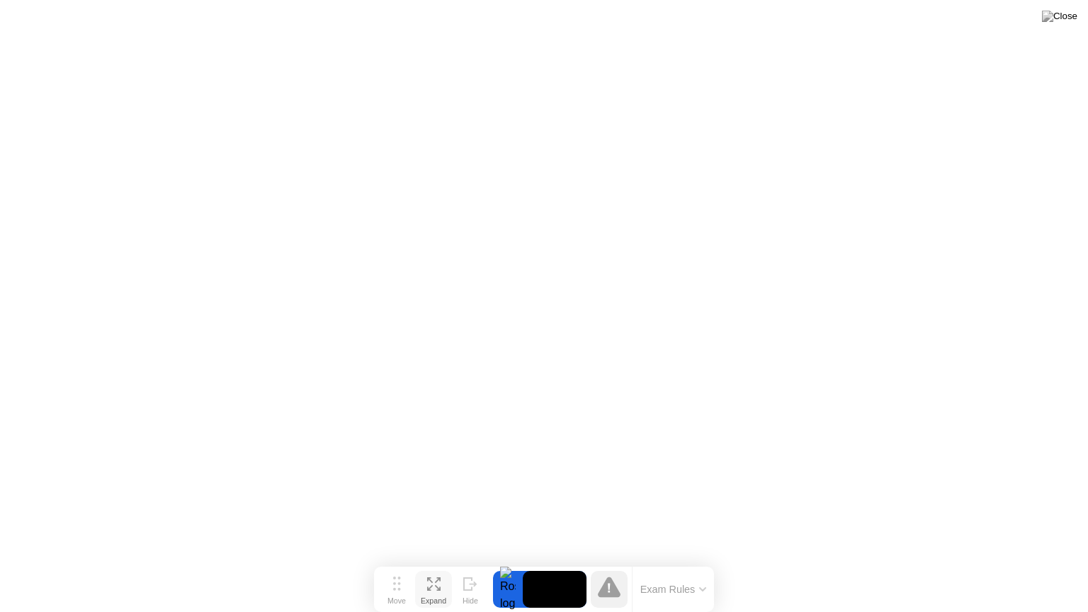
click at [443, 567] on button "Expand" at bounding box center [433, 589] width 37 height 37
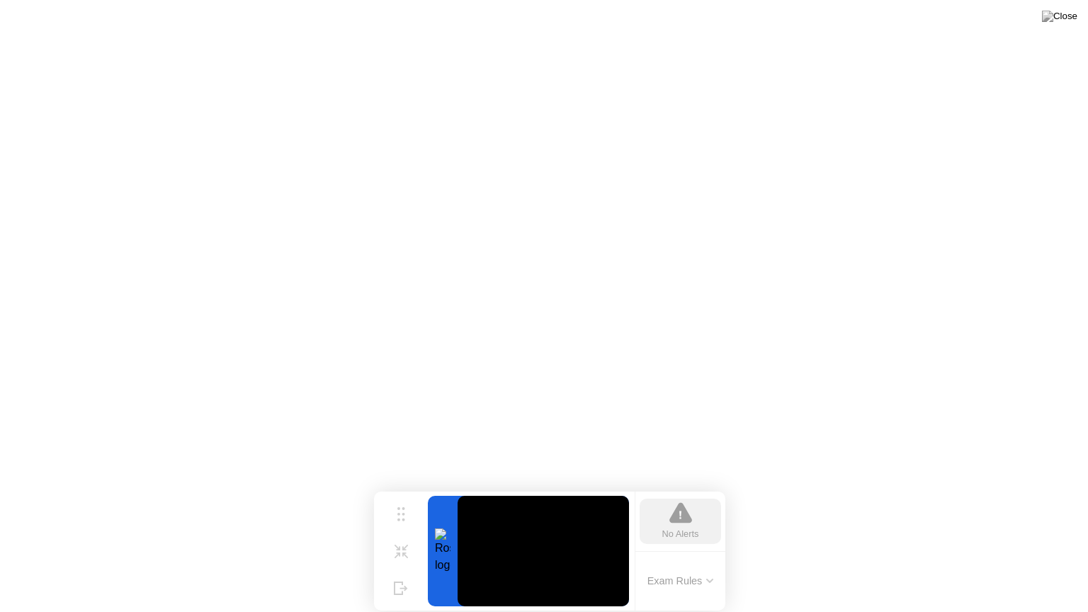
click at [665, 527] on div "No Alerts" at bounding box center [680, 533] width 37 height 13
click at [711, 567] on button "Exam Rules" at bounding box center [680, 581] width 75 height 13
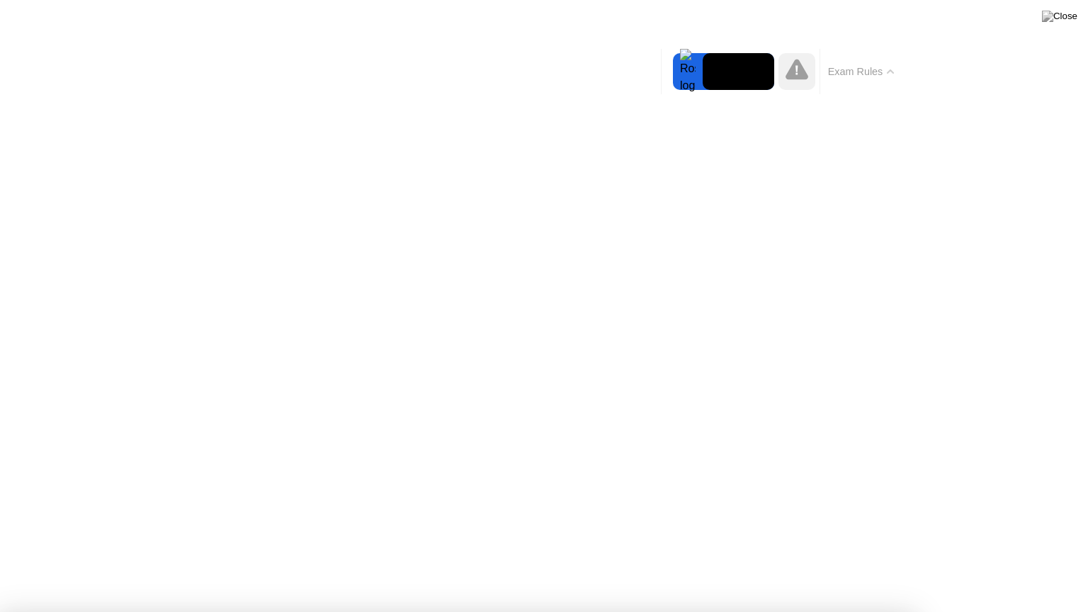
click at [694, 74] on div at bounding box center [688, 71] width 30 height 37
click at [844, 77] on button "Exam Rules" at bounding box center [861, 71] width 75 height 13
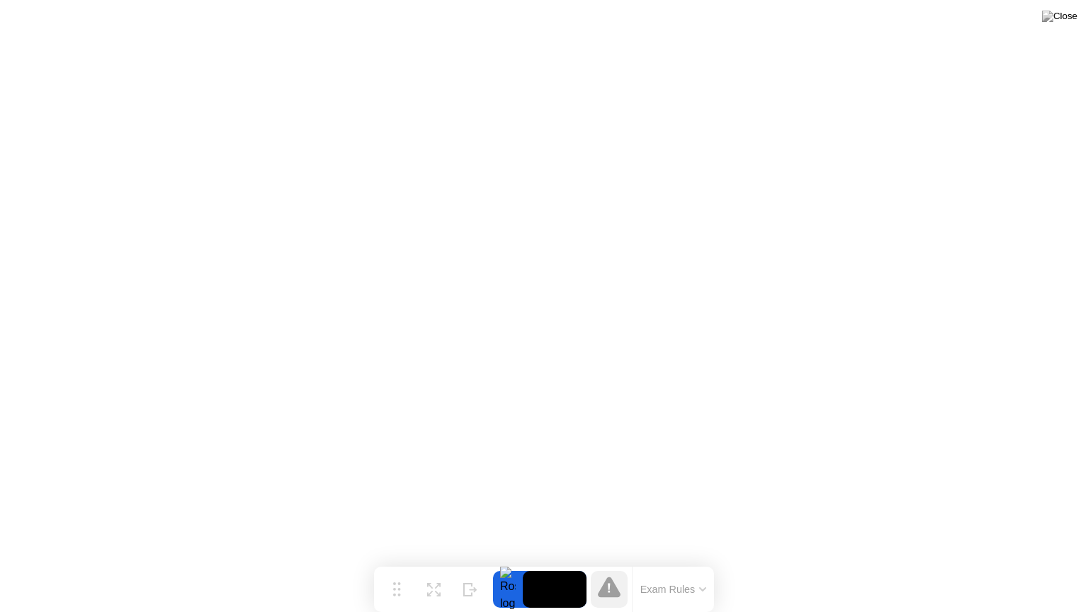
click at [524, 567] on video at bounding box center [555, 589] width 64 height 37
click at [467, 567] on icon at bounding box center [470, 583] width 14 height 13
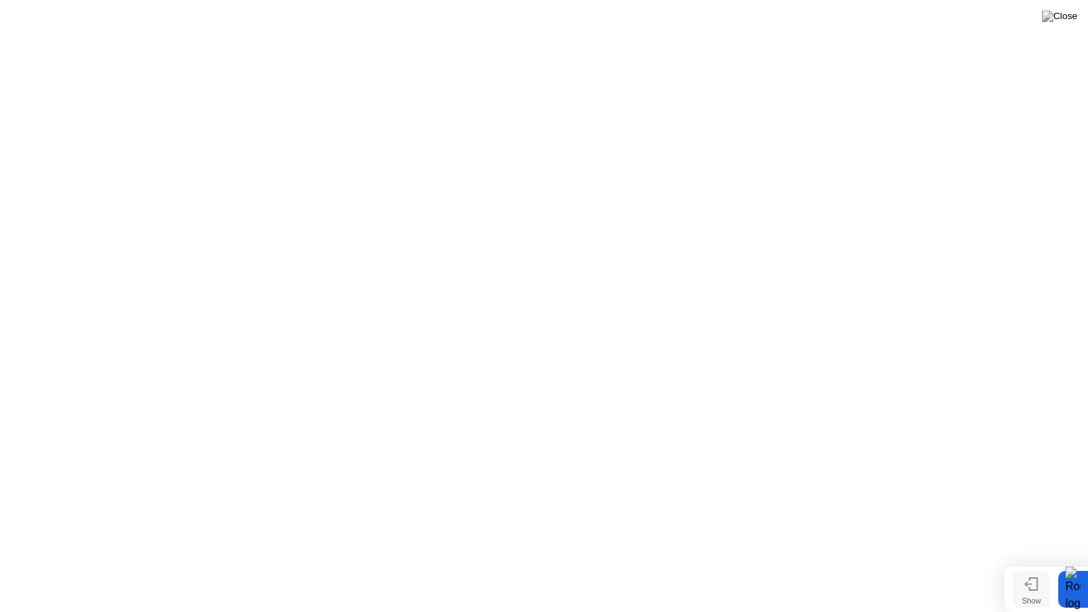
click at [1026, 567] on icon at bounding box center [1031, 583] width 14 height 13
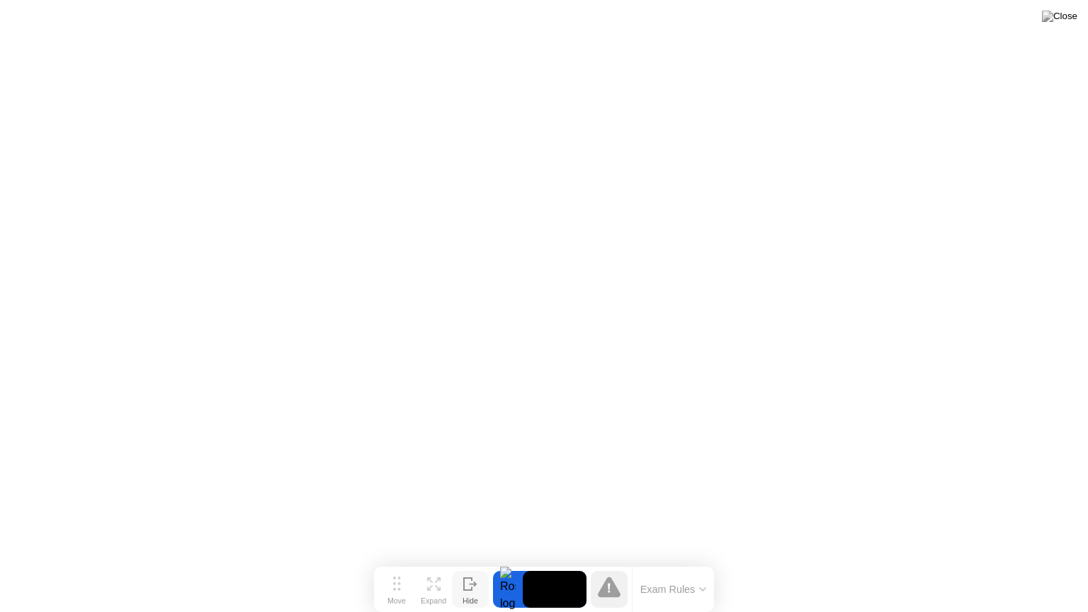
click at [708, 567] on button "Exam Rules" at bounding box center [673, 589] width 75 height 13
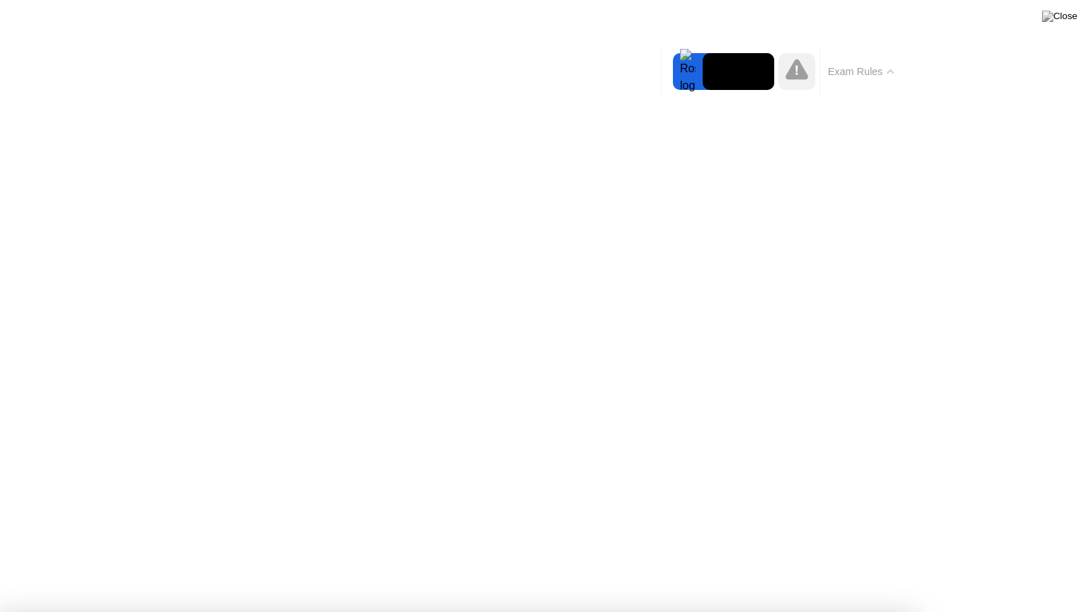
drag, startPoint x: 559, startPoint y: 552, endPoint x: 560, endPoint y: 541, distance: 10.7
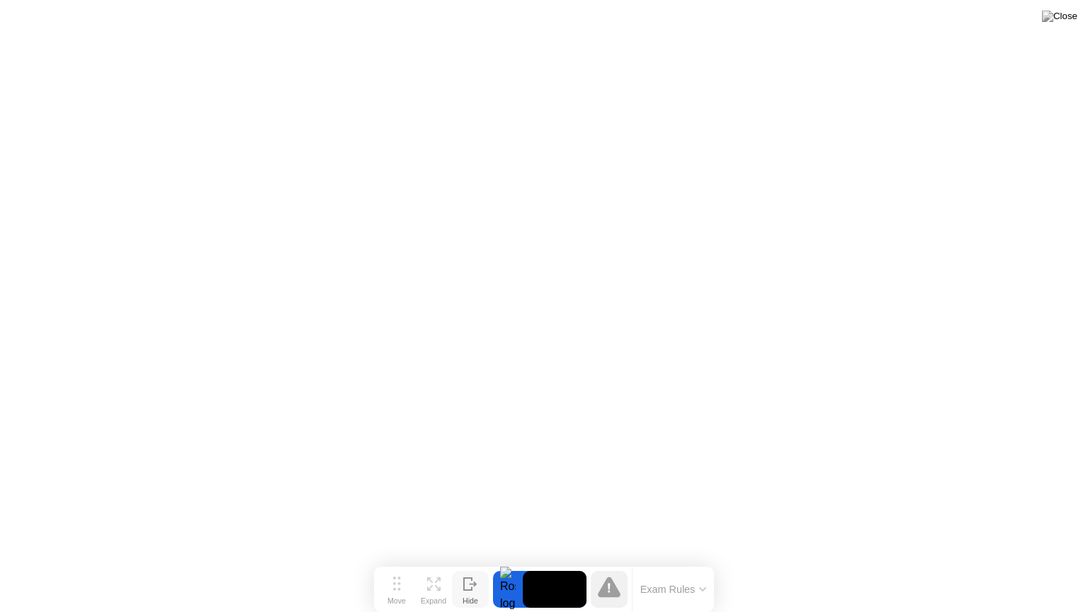
click at [614, 567] on icon at bounding box center [609, 587] width 23 height 21
click at [508, 567] on div at bounding box center [508, 589] width 30 height 37
click at [454, 567] on button "Hide" at bounding box center [470, 589] width 37 height 37
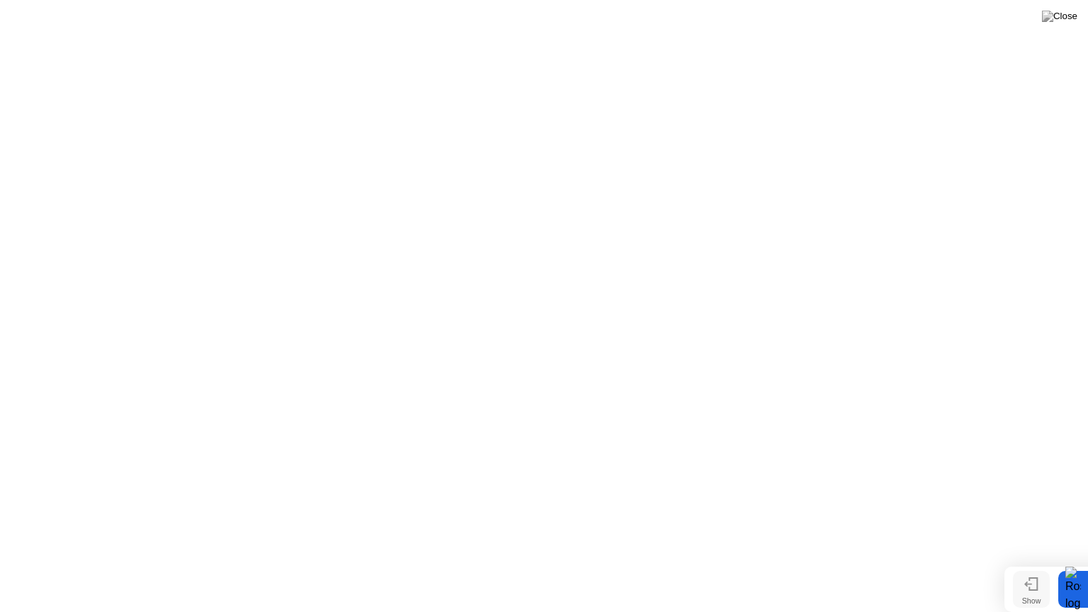
click at [1023, 567] on div "Show" at bounding box center [1031, 601] width 19 height 9
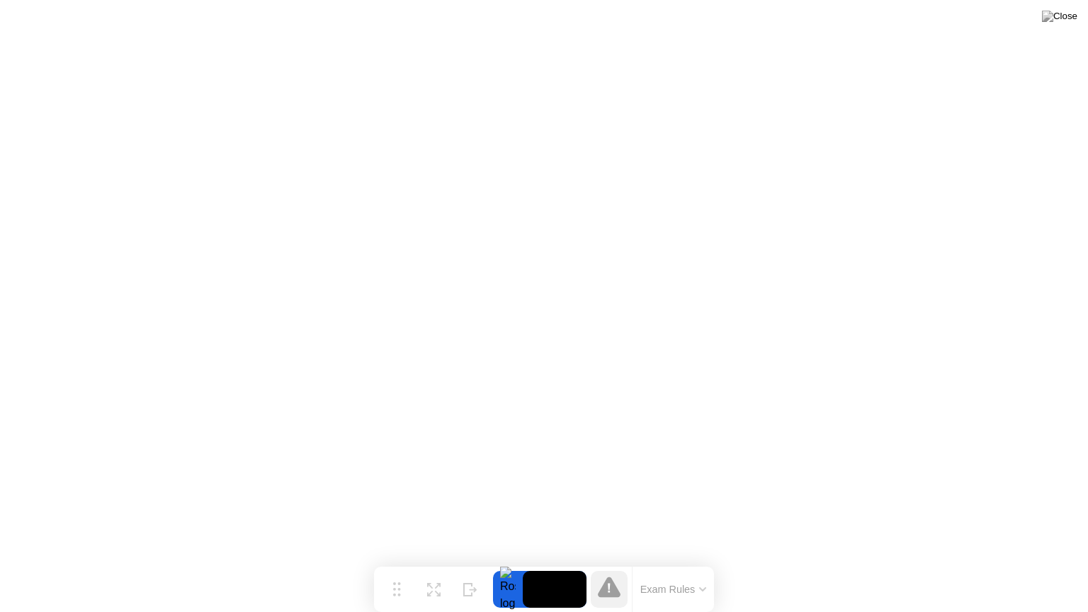
click at [589, 567] on div "Exam Rules" at bounding box center [651, 589] width 128 height 45
